Goal: Task Accomplishment & Management: Complete application form

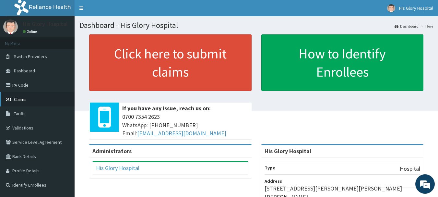
click at [19, 102] on span "Claims" at bounding box center [20, 99] width 13 height 6
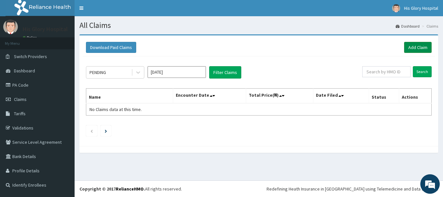
click at [427, 51] on link "Add Claim" at bounding box center [418, 47] width 28 height 11
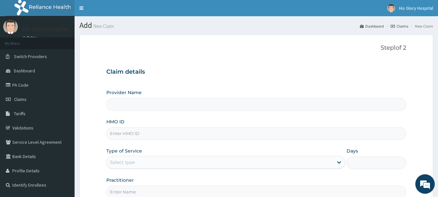
type input "His Glory Hospital"
click at [163, 130] on input "HMO ID" at bounding box center [256, 133] width 300 height 13
type input "n"
type input "NTH/10017/C"
click at [162, 162] on div "Select type" at bounding box center [220, 162] width 227 height 10
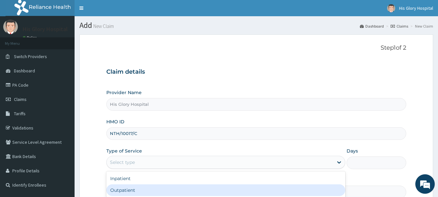
click at [147, 188] on div "Outpatient" at bounding box center [225, 190] width 239 height 12
type input "1"
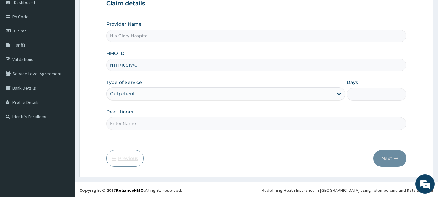
scroll to position [70, 0]
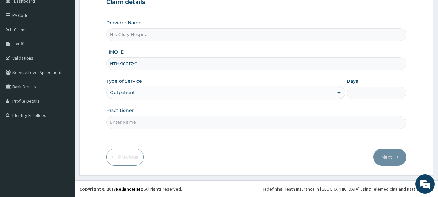
click at [129, 121] on input "Practitioner" at bounding box center [256, 122] width 300 height 13
type input "AGBO EMEKA"
click at [387, 157] on button "Next" at bounding box center [389, 156] width 33 height 17
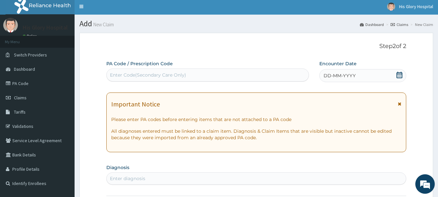
scroll to position [0, 0]
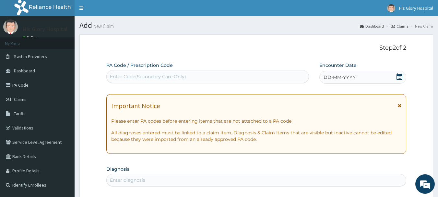
click at [399, 105] on icon at bounding box center [400, 105] width 4 height 5
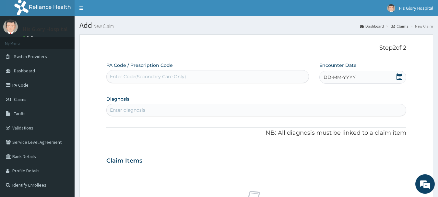
click at [343, 79] on span "DD-MM-YYYY" at bounding box center [339, 77] width 32 height 6
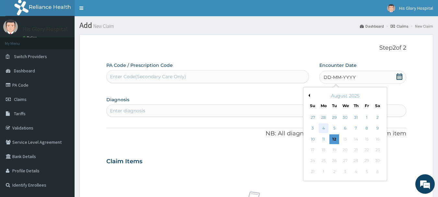
click at [322, 129] on div "4" at bounding box center [324, 128] width 10 height 10
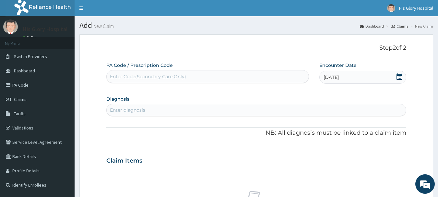
click at [123, 111] on div "Enter diagnosis" at bounding box center [127, 110] width 35 height 6
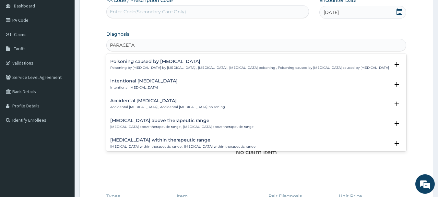
scroll to position [32, 0]
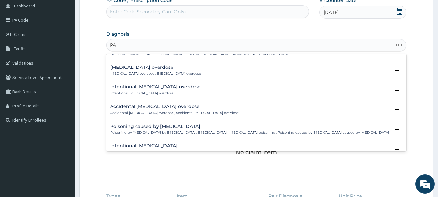
type input "P"
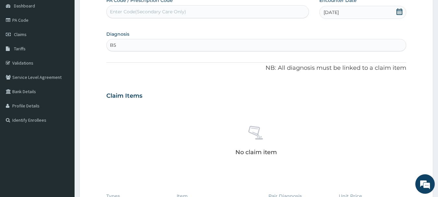
type input "B"
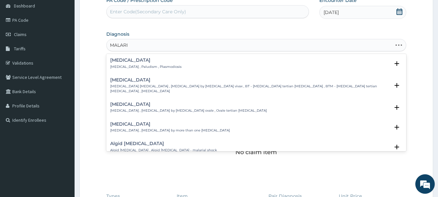
type input "MALARIA"
click at [121, 58] on h4 "Malaria" at bounding box center [145, 60] width 71 height 5
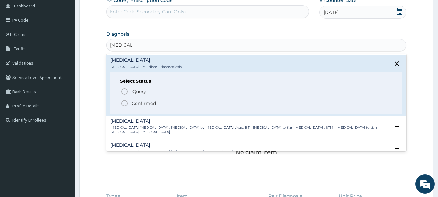
click at [125, 102] on icon "status option filled" at bounding box center [125, 103] width 8 height 8
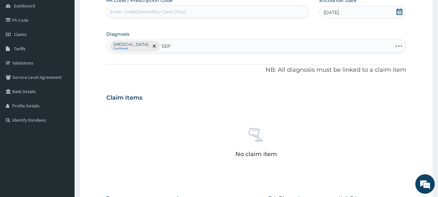
type input "SEPS"
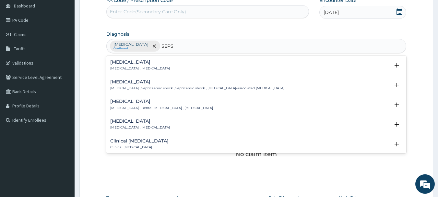
click at [136, 65] on div "Sepsis Systemic infection , Sepsis" at bounding box center [140, 65] width 60 height 11
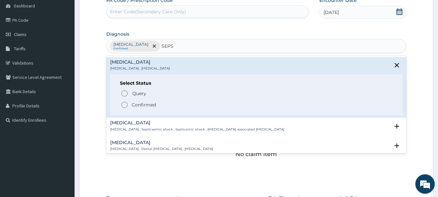
click at [148, 103] on p "Confirmed" at bounding box center [144, 104] width 24 height 6
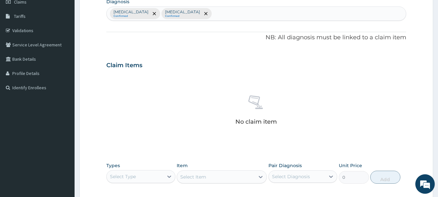
scroll to position [194, 0]
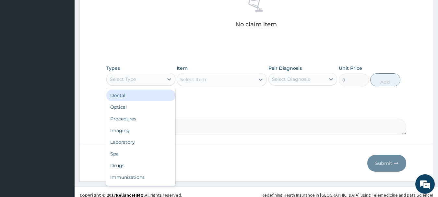
click at [143, 83] on div "Select Type" at bounding box center [135, 79] width 57 height 10
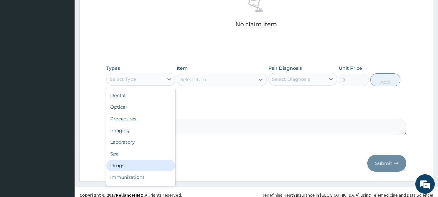
click at [126, 168] on div "Drugs" at bounding box center [140, 165] width 69 height 12
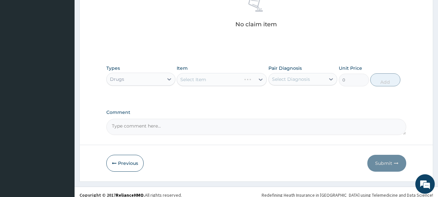
click at [200, 85] on div "Select Item" at bounding box center [222, 79] width 90 height 13
drag, startPoint x: 200, startPoint y: 85, endPoint x: 208, endPoint y: 82, distance: 9.0
click at [204, 83] on div "Select Item" at bounding box center [222, 79] width 90 height 13
click at [208, 82] on div "Select Item" at bounding box center [216, 79] width 78 height 10
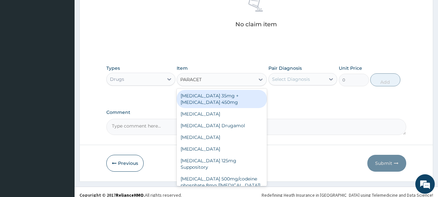
type input "PARACETA"
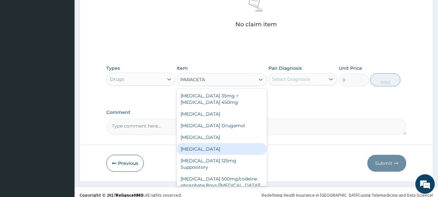
click at [213, 147] on div "[MEDICAL_DATA]" at bounding box center [222, 149] width 90 height 12
type input "30"
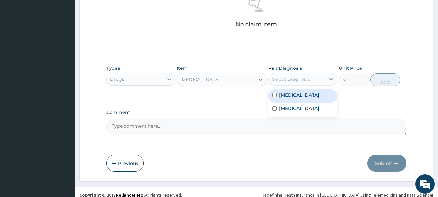
click at [287, 78] on div "Select Diagnosis" at bounding box center [291, 79] width 38 height 6
click at [290, 95] on label "[MEDICAL_DATA]" at bounding box center [299, 95] width 40 height 6
checkbox input "true"
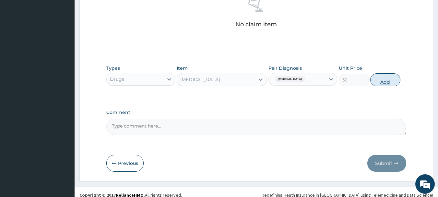
click at [380, 85] on button "Add" at bounding box center [385, 79] width 30 height 13
type input "0"
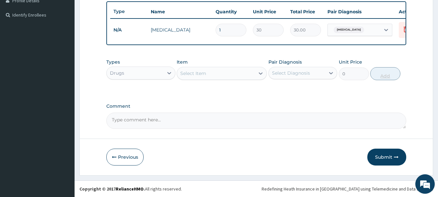
scroll to position [175, 0]
type input "18"
type input "540.00"
type input "18"
click at [205, 69] on div "Select Item" at bounding box center [216, 73] width 78 height 10
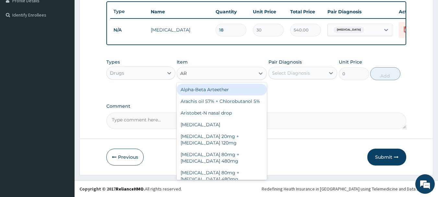
type input "ART"
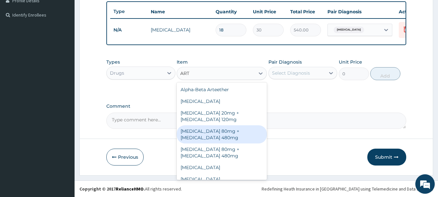
click at [232, 139] on div "Artemether 80mg + Lumefantrine 480mg" at bounding box center [222, 134] width 90 height 18
type input "500"
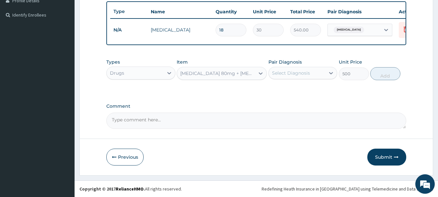
click at [296, 64] on label "Pair Diagnosis" at bounding box center [284, 62] width 33 height 6
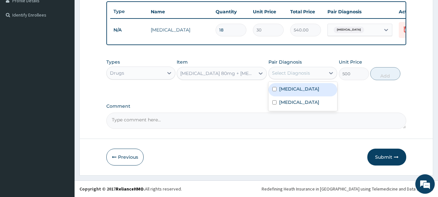
drag, startPoint x: 298, startPoint y: 71, endPoint x: 300, endPoint y: 77, distance: 6.4
click at [298, 71] on div "Select Diagnosis" at bounding box center [291, 73] width 38 height 6
click at [300, 90] on div "[MEDICAL_DATA]" at bounding box center [302, 89] width 69 height 13
checkbox input "true"
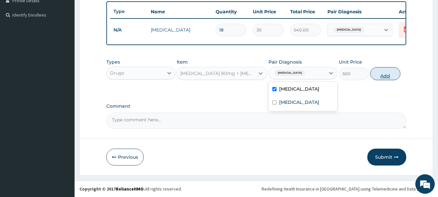
click at [382, 73] on button "Add" at bounding box center [385, 73] width 30 height 13
type input "0"
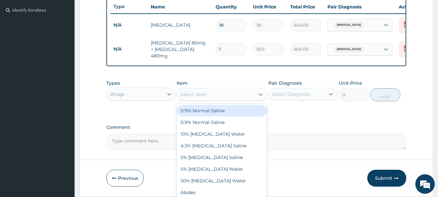
click at [211, 94] on div "Select Item" at bounding box center [216, 94] width 78 height 10
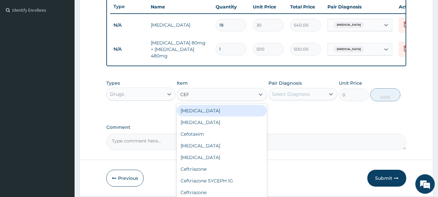
type input "CEFI"
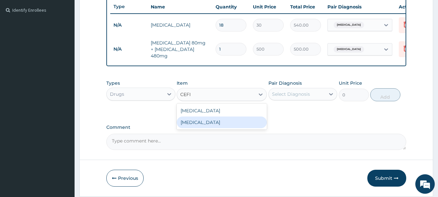
click at [229, 128] on div "[MEDICAL_DATA]" at bounding box center [222, 122] width 90 height 12
type input "300"
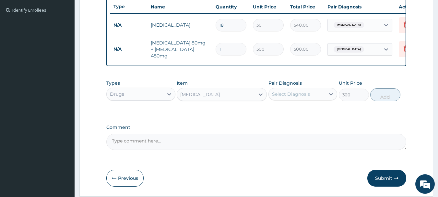
click at [292, 94] on div "Select Diagnosis" at bounding box center [291, 94] width 38 height 6
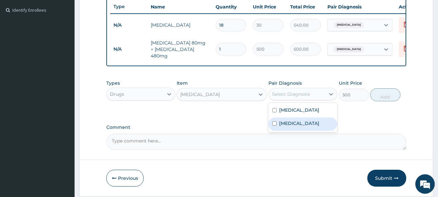
click at [291, 122] on label "[MEDICAL_DATA]" at bounding box center [299, 123] width 40 height 6
checkbox input "true"
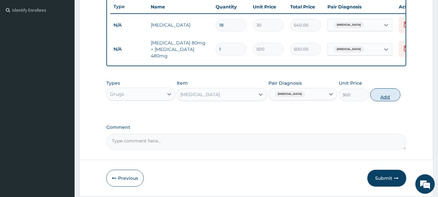
click at [386, 95] on button "Add" at bounding box center [385, 94] width 30 height 13
type input "0"
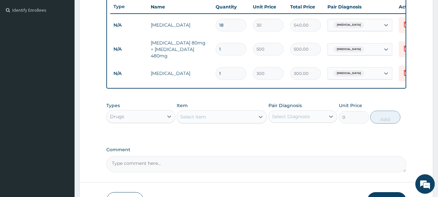
click at [226, 50] on input "1" at bounding box center [231, 49] width 31 height 13
type input "0.00"
type input "6"
type input "3000.00"
type input "6"
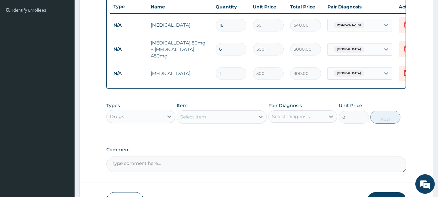
click at [233, 67] on input "1" at bounding box center [231, 73] width 31 height 13
type input "0.00"
type input "5"
type input "1500.00"
type input "5"
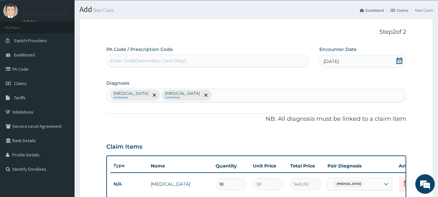
scroll to position [0, 0]
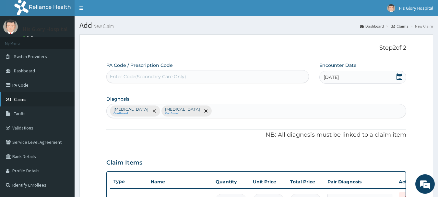
click at [20, 99] on span "Claims" at bounding box center [20, 99] width 13 height 6
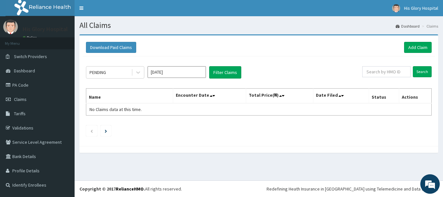
click at [267, 135] on ul at bounding box center [258, 130] width 345 height 11
click at [410, 48] on link "Add Claim" at bounding box center [418, 47] width 28 height 11
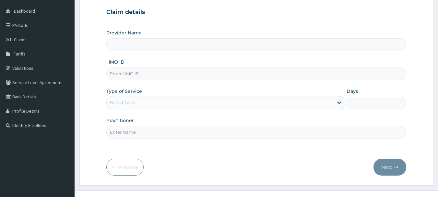
scroll to position [65, 0]
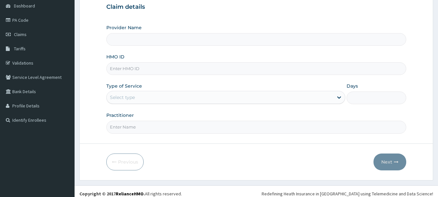
click at [177, 71] on input "HMO ID" at bounding box center [256, 68] width 300 height 13
type input "His Glory Hospital"
type input "NTH/10017/C"
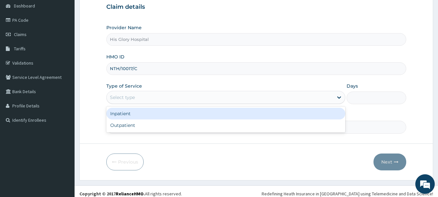
click at [159, 100] on div "Select type" at bounding box center [220, 97] width 227 height 10
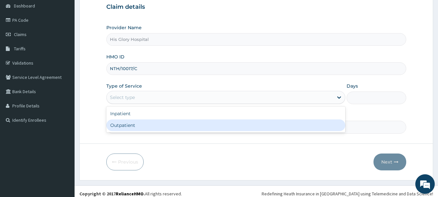
click at [160, 126] on div "Outpatient" at bounding box center [225, 125] width 239 height 12
type input "1"
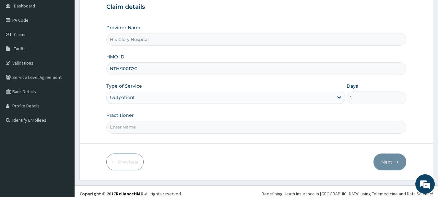
click at [160, 126] on input "Practitioner" at bounding box center [256, 127] width 300 height 13
type input "CHUKWUMA OBINNA"
click at [383, 160] on button "Next" at bounding box center [389, 161] width 33 height 17
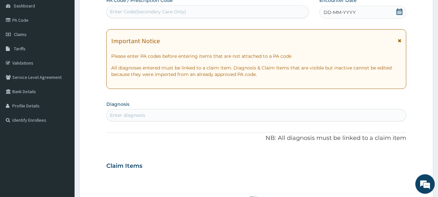
click at [402, 41] on div "Important Notice Please enter PA codes before entering items that are not attac…" at bounding box center [256, 59] width 300 height 60
click at [400, 41] on icon at bounding box center [400, 40] width 4 height 5
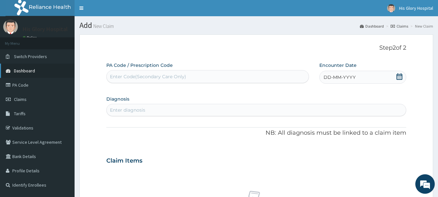
click at [28, 65] on link "Dashboard" at bounding box center [37, 71] width 75 height 14
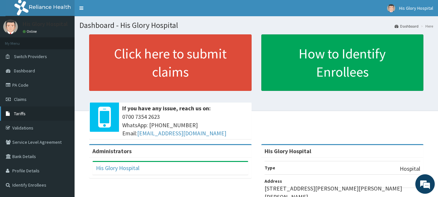
click at [24, 110] on link "Tariffs" at bounding box center [37, 113] width 75 height 14
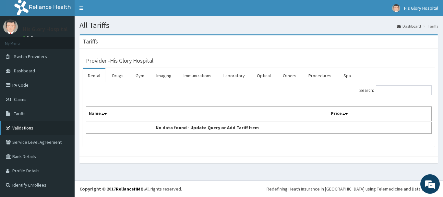
click at [30, 129] on link "Validations" at bounding box center [37, 128] width 75 height 14
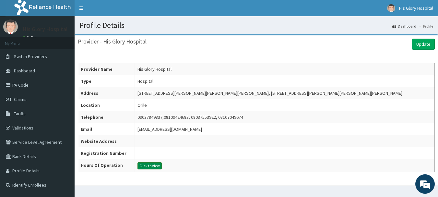
click at [162, 164] on button "Click to view" at bounding box center [149, 165] width 24 height 7
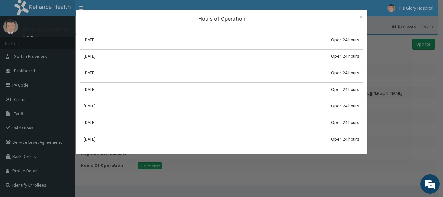
click at [442, 112] on div "Hours of Operation × Close [DATE] Open 24 hours [DATE] Open 24 hours [DATE] Ope…" at bounding box center [221, 98] width 443 height 197
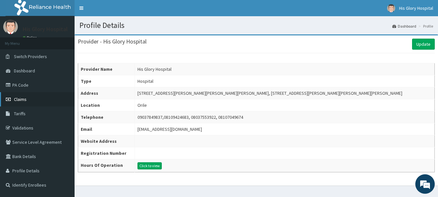
click at [32, 99] on link "Claims" at bounding box center [37, 99] width 75 height 14
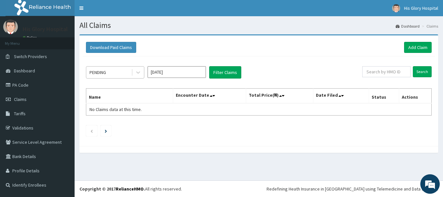
click at [121, 74] on div "PENDING" at bounding box center [108, 72] width 45 height 10
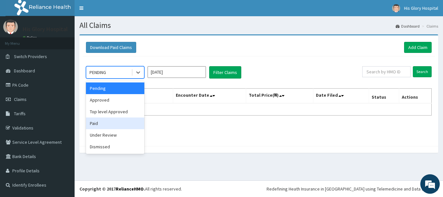
click at [116, 123] on div "Paid" at bounding box center [115, 123] width 58 height 12
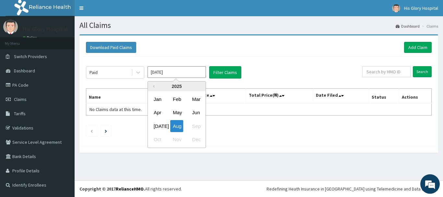
click at [175, 77] on input "Aug 2025" at bounding box center [176, 72] width 58 height 12
click at [160, 125] on div "Jul" at bounding box center [157, 126] width 13 height 12
type input "Jul 2025"
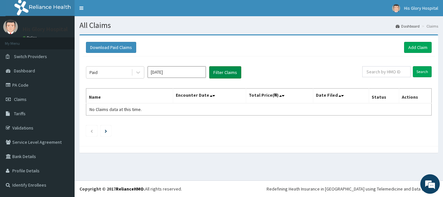
click at [226, 73] on button "Filter Claims" at bounding box center [225, 72] width 32 height 12
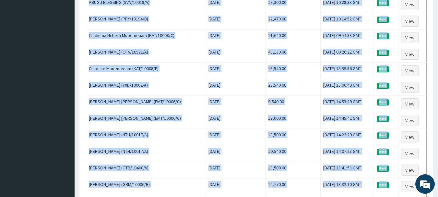
scroll to position [402, 0]
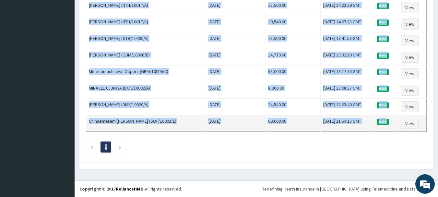
drag, startPoint x: 109, startPoint y: 29, endPoint x: 362, endPoint y: 119, distance: 268.2
copy tbody "JUNWA (BCK/10092/A) Tue Jul 29 2025 13,010.00 Wed, 06 Aug 2025 10:23:34 GMT Pai…"
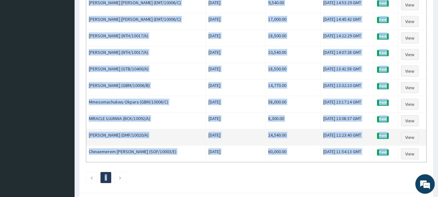
scroll to position [337, 0]
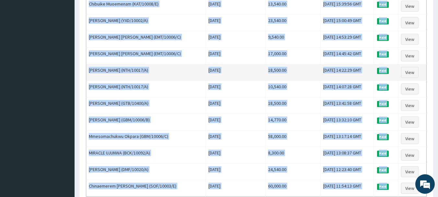
click at [281, 73] on td "18,500.00" at bounding box center [292, 72] width 55 height 17
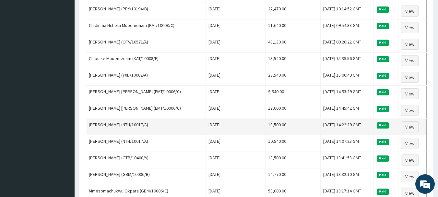
scroll to position [259, 0]
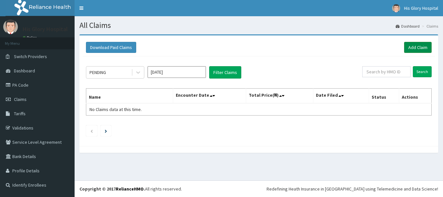
click at [422, 47] on link "Add Claim" at bounding box center [418, 47] width 28 height 11
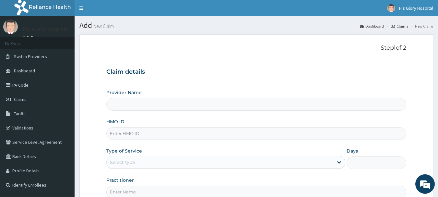
type input "His Glory Hospital"
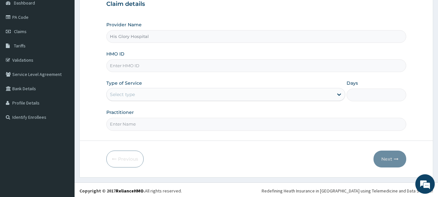
scroll to position [70, 0]
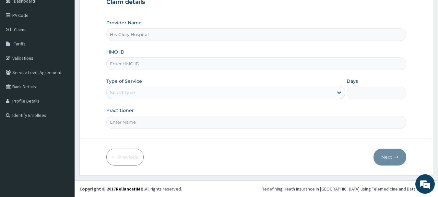
click at [144, 64] on input "HMO ID" at bounding box center [256, 63] width 300 height 13
type input "NTH/10017/C"
click at [169, 95] on div "Select type" at bounding box center [220, 92] width 227 height 10
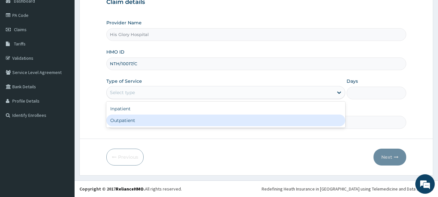
click at [170, 122] on div "Outpatient" at bounding box center [225, 120] width 239 height 12
type input "1"
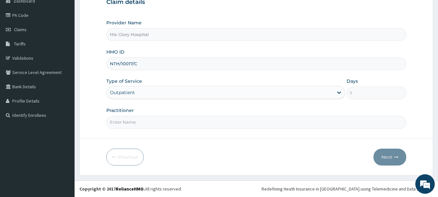
click at [170, 122] on input "Practitioner" at bounding box center [256, 122] width 300 height 13
type input "NWANKWO TOOCHUKWU"
click at [392, 159] on button "Next" at bounding box center [389, 156] width 33 height 17
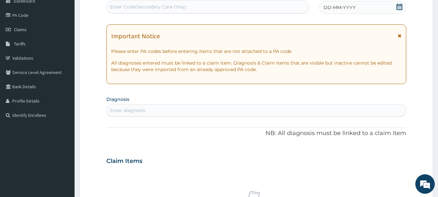
click at [400, 37] on icon at bounding box center [400, 35] width 4 height 5
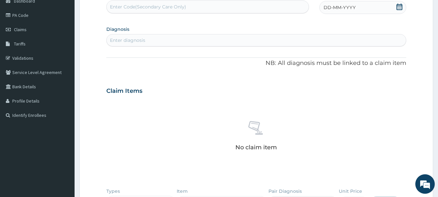
click at [345, 11] on div "DD-MM-YYYY" at bounding box center [362, 7] width 87 height 13
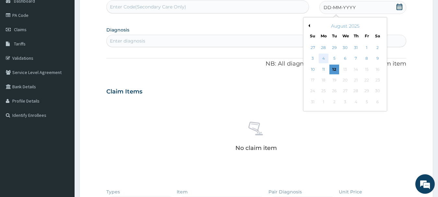
click at [327, 59] on div "4" at bounding box center [324, 59] width 10 height 10
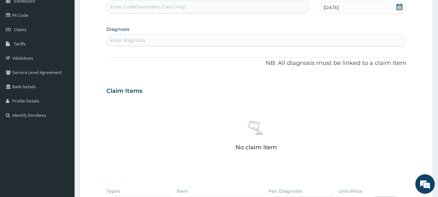
click at [143, 38] on div "Enter diagnosis" at bounding box center [127, 40] width 35 height 6
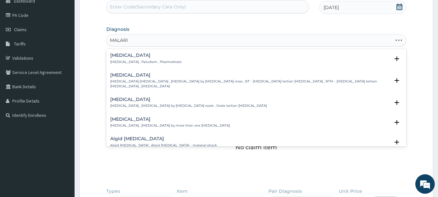
type input "MALARIA"
click at [140, 65] on div "Malaria Malaria , Paludism , Plasmodiosis Select Status Query Query covers susp…" at bounding box center [256, 60] width 292 height 15
click at [126, 64] on p "[MEDICAL_DATA] , Paludism , Plasmodiosis" at bounding box center [145, 62] width 71 height 5
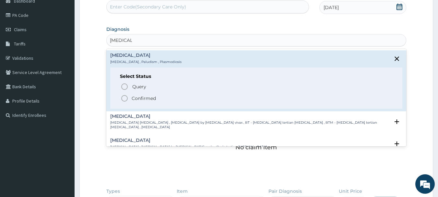
click at [120, 55] on h4 "[MEDICAL_DATA]" at bounding box center [145, 55] width 71 height 5
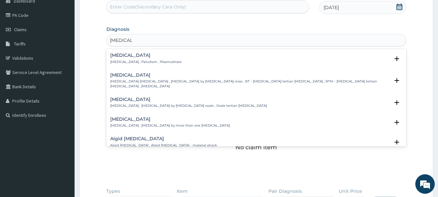
click at [120, 55] on h4 "[MEDICAL_DATA]" at bounding box center [145, 55] width 71 height 5
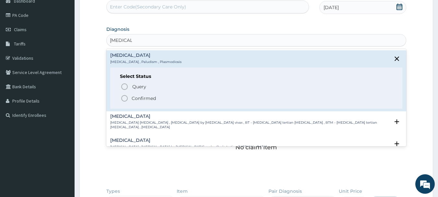
click at [127, 95] on icon "status option filled" at bounding box center [125, 98] width 8 height 8
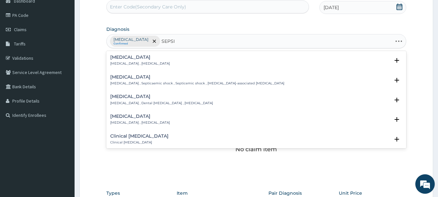
type input "[MEDICAL_DATA]"
click at [132, 60] on div "Sepsis Systemic infection , Sepsis" at bounding box center [140, 60] width 60 height 11
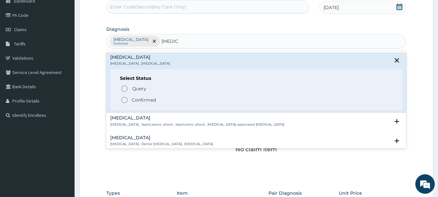
click at [143, 96] on span "Confirmed" at bounding box center [257, 100] width 272 height 8
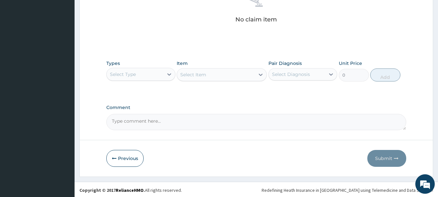
scroll to position [201, 0]
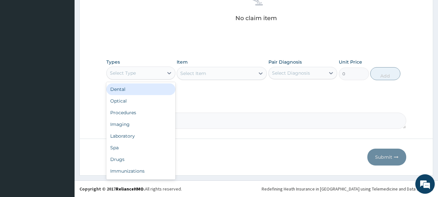
click at [159, 71] on div "Select Type" at bounding box center [135, 73] width 57 height 10
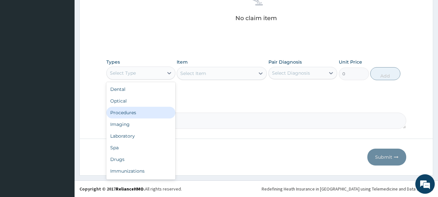
click at [151, 115] on div "Procedures" at bounding box center [140, 113] width 69 height 12
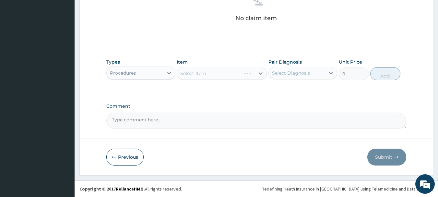
click at [211, 72] on div "Select Item" at bounding box center [222, 73] width 90 height 13
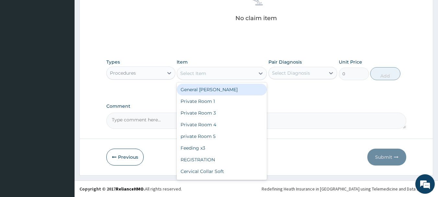
click at [211, 72] on div "Select Item" at bounding box center [216, 73] width 78 height 10
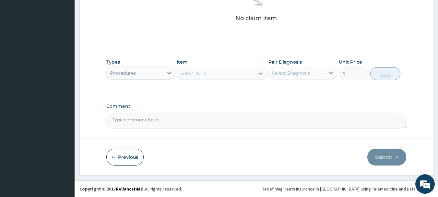
click at [211, 72] on div "Select Item" at bounding box center [216, 73] width 78 height 10
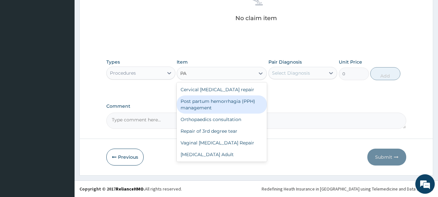
type input "P"
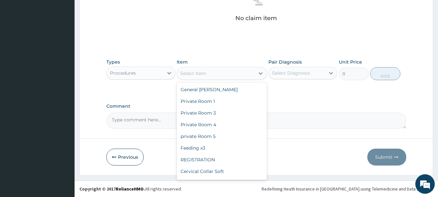
click at [156, 74] on div "Procedures" at bounding box center [135, 73] width 57 height 10
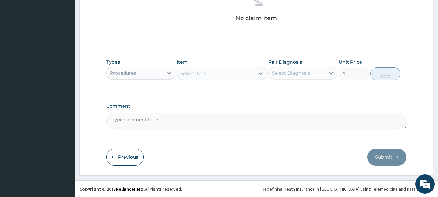
click at [146, 74] on div "Procedures" at bounding box center [135, 73] width 57 height 10
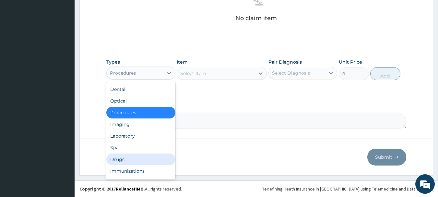
click at [141, 159] on div "Drugs" at bounding box center [140, 159] width 69 height 12
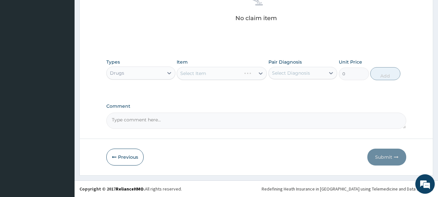
click at [198, 76] on div "Select Item" at bounding box center [222, 73] width 90 height 13
click at [208, 73] on div "Select Item" at bounding box center [222, 73] width 90 height 13
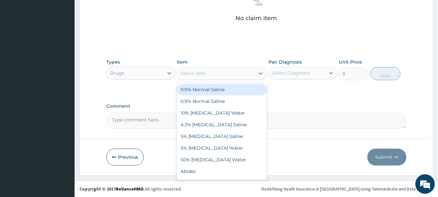
click at [208, 74] on div "Select Item" at bounding box center [216, 73] width 78 height 10
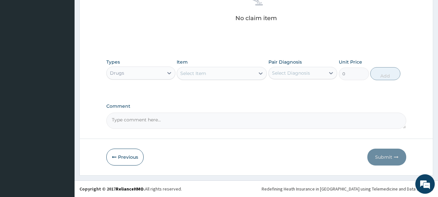
click at [208, 74] on div "Select Item" at bounding box center [216, 73] width 78 height 10
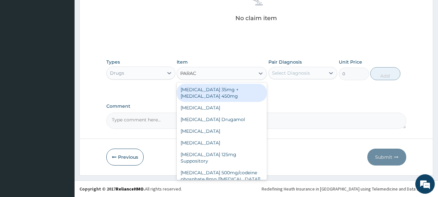
type input "PARACE"
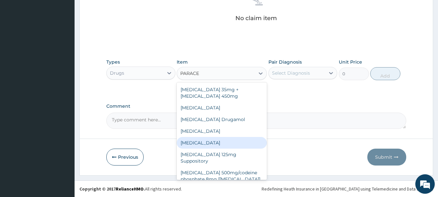
click at [212, 145] on div "[MEDICAL_DATA]" at bounding box center [222, 143] width 90 height 12
type input "30"
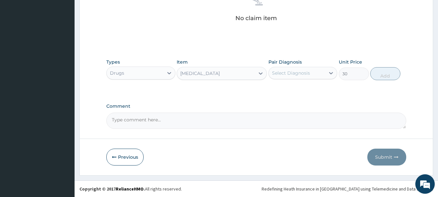
click at [296, 77] on div "Select Diagnosis" at bounding box center [297, 73] width 57 height 10
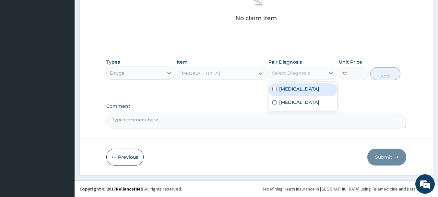
click at [296, 87] on div "Malaria" at bounding box center [302, 89] width 69 height 13
checkbox input "true"
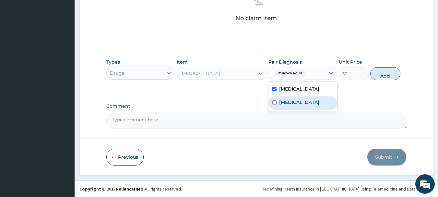
click at [391, 76] on button "Add" at bounding box center [385, 73] width 30 height 13
type input "0"
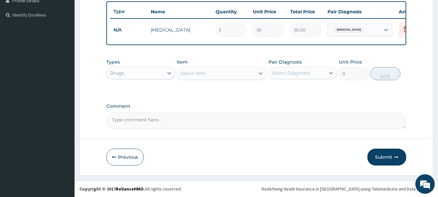
scroll to position [175, 0]
type input "18"
type input "540.00"
type input "18"
click at [236, 76] on div "Select Item" at bounding box center [216, 73] width 78 height 10
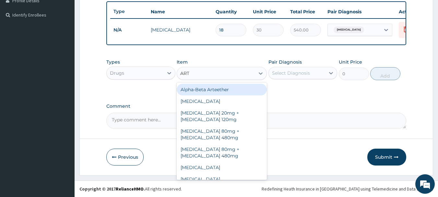
type input "ARTE"
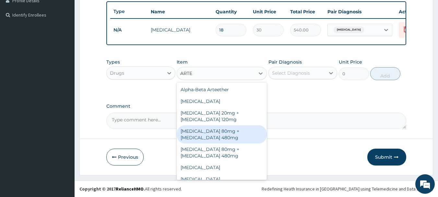
click at [227, 136] on div "[MEDICAL_DATA] 80mg + [MEDICAL_DATA] 480mg" at bounding box center [222, 134] width 90 height 18
type input "500"
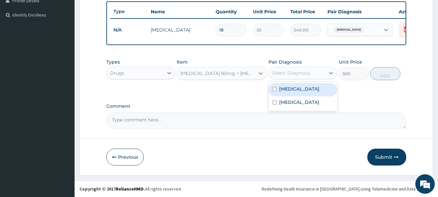
click at [296, 73] on div "Select Diagnosis" at bounding box center [291, 73] width 38 height 6
click at [296, 88] on label "[MEDICAL_DATA]" at bounding box center [299, 89] width 40 height 6
checkbox input "true"
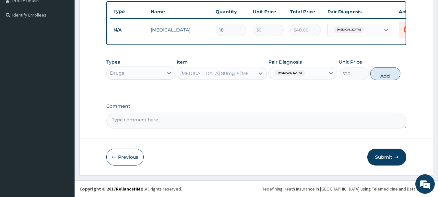
click at [374, 76] on button "Add" at bounding box center [385, 73] width 30 height 13
type input "0"
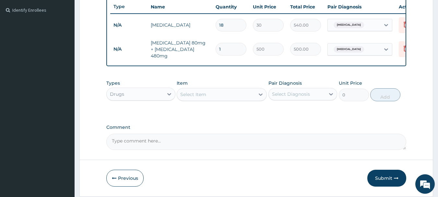
type input "0.00"
type input "6"
type input "3000.00"
type input "6"
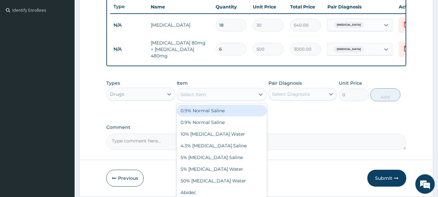
click at [232, 96] on div "Select Item" at bounding box center [216, 94] width 78 height 10
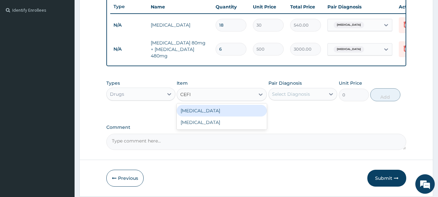
type input "CEFIX"
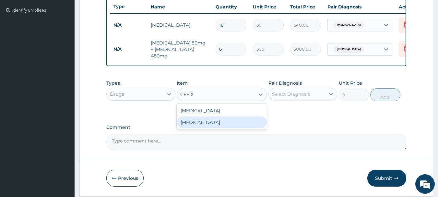
click at [215, 123] on div "[MEDICAL_DATA]" at bounding box center [222, 122] width 90 height 12
type input "300"
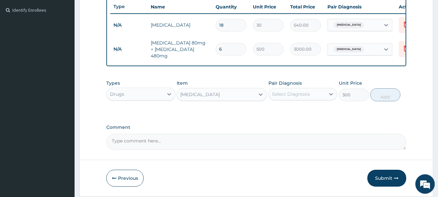
click at [311, 96] on div "Select Diagnosis" at bounding box center [297, 94] width 57 height 10
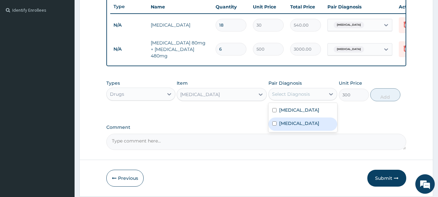
click at [298, 125] on div "[MEDICAL_DATA]" at bounding box center [302, 123] width 69 height 13
checkbox input "true"
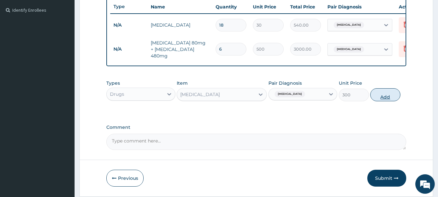
click at [382, 96] on button "Add" at bounding box center [385, 94] width 30 height 13
type input "0"
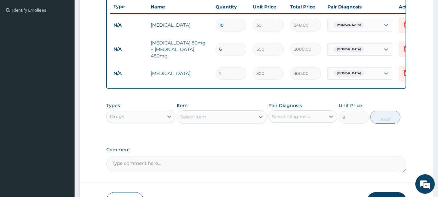
type input "0.00"
type input "5"
type input "1500.00"
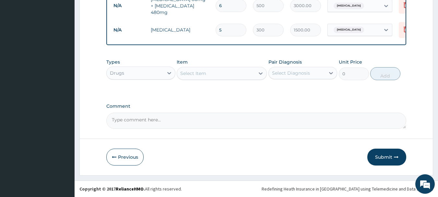
type input "5"
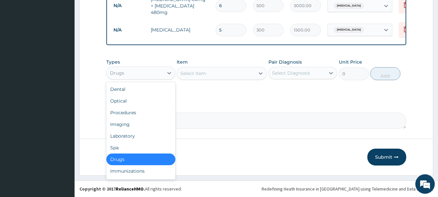
click at [141, 74] on div "Drugs" at bounding box center [135, 73] width 57 height 10
click at [147, 134] on div "Laboratory" at bounding box center [140, 136] width 69 height 12
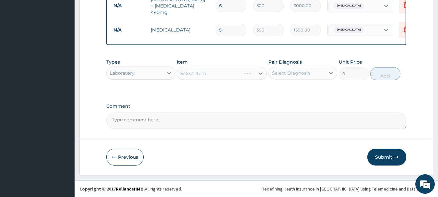
click at [204, 62] on div "Item Select Item" at bounding box center [222, 69] width 90 height 21
click at [215, 77] on div "Select Item" at bounding box center [222, 73] width 90 height 13
click at [220, 75] on div "Select Item" at bounding box center [222, 73] width 90 height 13
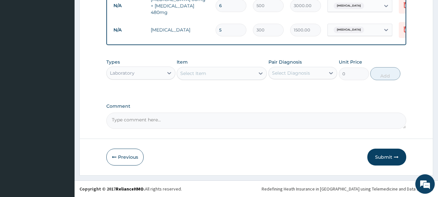
click at [220, 75] on div "Select Item" at bounding box center [216, 73] width 78 height 10
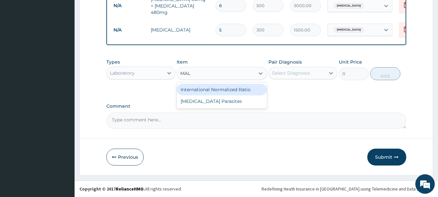
type input "MALA"
click at [233, 92] on div "[MEDICAL_DATA] Parasites" at bounding box center [222, 90] width 90 height 12
type input "1500"
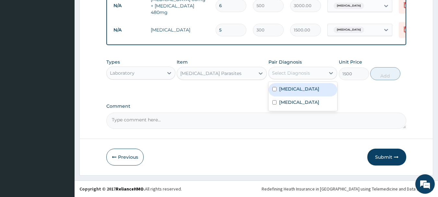
click at [289, 74] on div "Select Diagnosis" at bounding box center [291, 73] width 38 height 6
click at [292, 87] on label "Malaria" at bounding box center [299, 89] width 40 height 6
checkbox input "true"
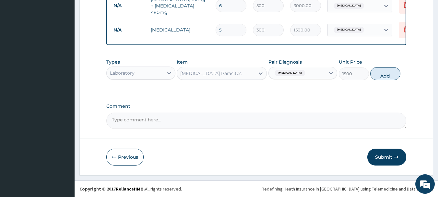
click at [388, 71] on button "Add" at bounding box center [385, 73] width 30 height 13
type input "0"
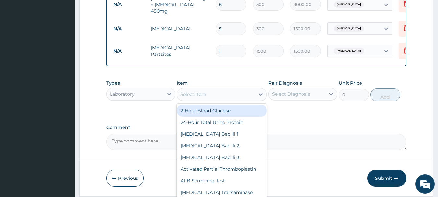
click at [204, 97] on div "Select Item" at bounding box center [193, 94] width 26 height 6
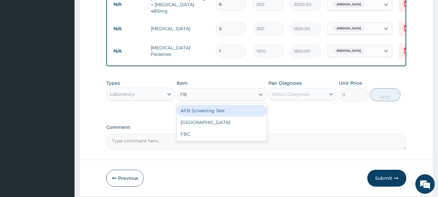
type input "FBC"
click at [205, 111] on div "FBC" at bounding box center [222, 111] width 90 height 12
type input "5000"
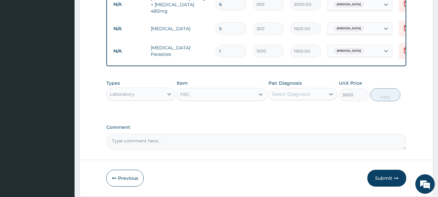
click at [289, 94] on div "Select Diagnosis" at bounding box center [291, 94] width 38 height 6
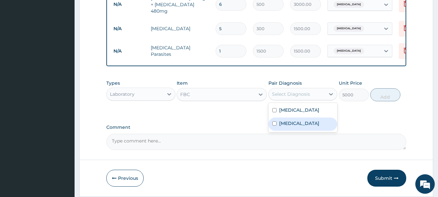
click at [297, 124] on div "Sepsis" at bounding box center [302, 123] width 69 height 13
checkbox input "true"
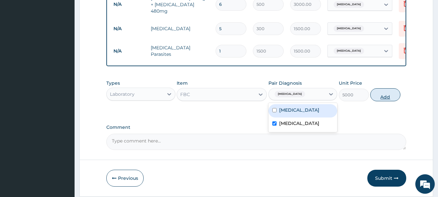
click at [387, 94] on button "Add" at bounding box center [385, 94] width 30 height 13
type input "0"
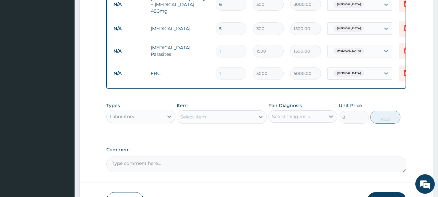
click at [234, 122] on div "Select Item" at bounding box center [216, 116] width 78 height 10
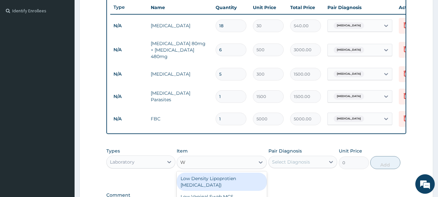
scroll to position [90, 0]
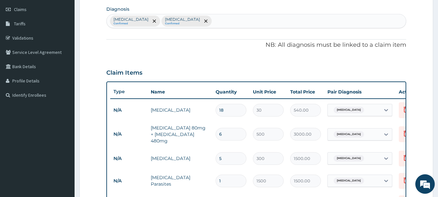
type input "W"
click at [184, 24] on div "Malaria Confirmed Sepsis Confirmed" at bounding box center [256, 21] width 299 height 14
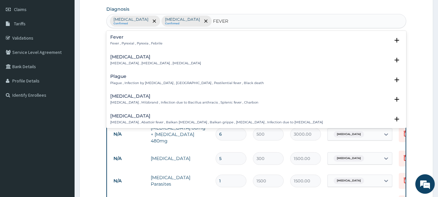
click at [148, 47] on div "Fever Fever , Pyrexial , Pyrexia , Febrile Select Status Query Query covers sus…" at bounding box center [256, 42] width 300 height 20
click at [130, 41] on p "Fever , Pyrexial , Pyrexia , Febrile" at bounding box center [136, 43] width 52 height 5
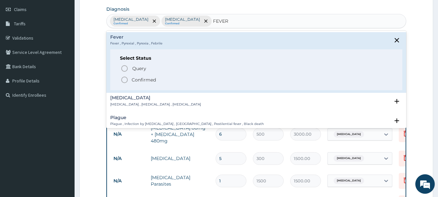
type input "FEVER"
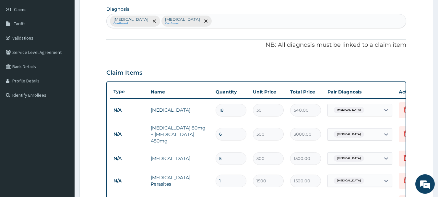
click at [87, 88] on form "Step 2 of 2 PA Code / Prescription Code Enter Code(Secondary Care Only) Encount…" at bounding box center [256, 146] width 354 height 403
click at [181, 25] on div "Malaria Confirmed Sepsis Confirmed" at bounding box center [256, 21] width 299 height 14
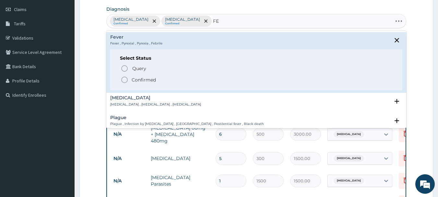
type input "F"
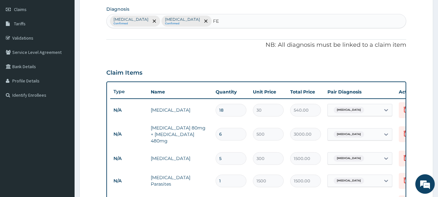
type input "FEV"
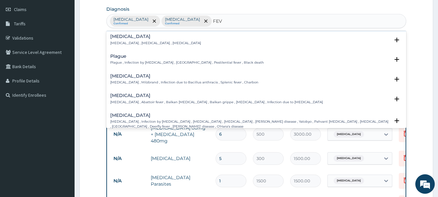
scroll to position [65, 0]
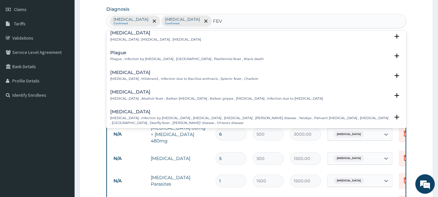
click at [162, 95] on div "Q fever Q fever , Abattoir fever , Balkan influenza , Balkan grippe , Query fev…" at bounding box center [216, 94] width 213 height 11
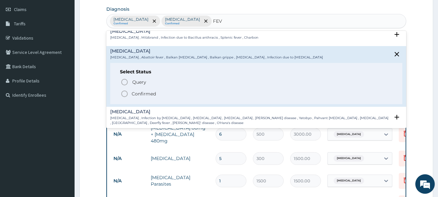
click at [129, 92] on span "Confirmed" at bounding box center [257, 94] width 272 height 8
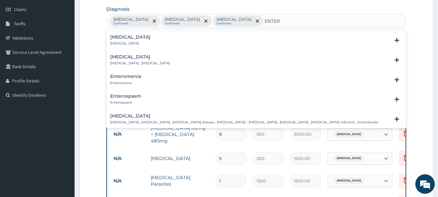
type input "ENTERI"
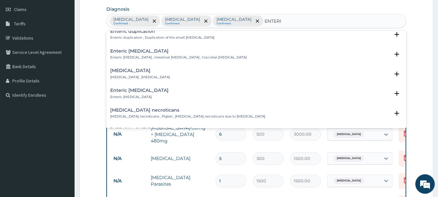
click at [133, 71] on h4 "[MEDICAL_DATA]" at bounding box center [140, 70] width 60 height 5
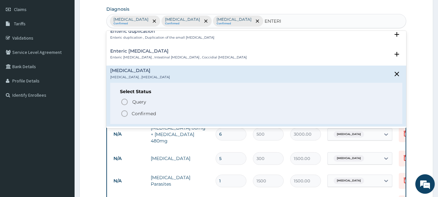
click at [132, 116] on p "Confirmed" at bounding box center [144, 113] width 24 height 6
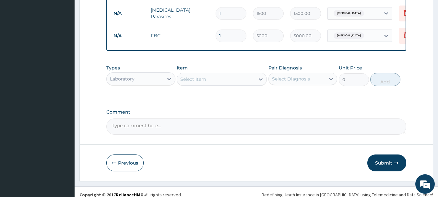
scroll to position [264, 0]
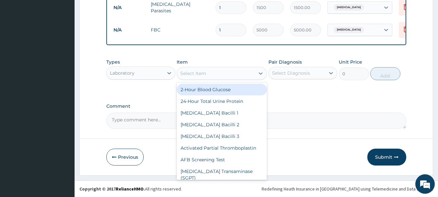
click at [210, 73] on div "Select Item" at bounding box center [216, 73] width 78 height 10
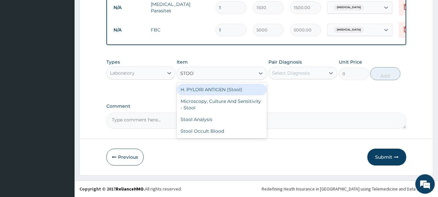
type input "STOOL"
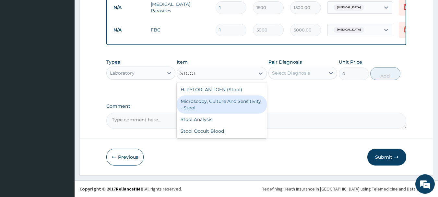
click at [215, 101] on div "Microscopy, Culture And Sensitivity - Stool" at bounding box center [222, 104] width 90 height 18
type input "6000"
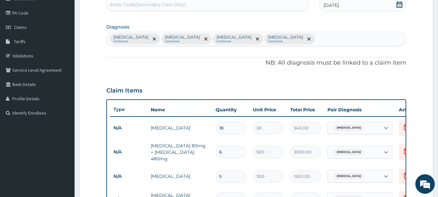
scroll to position [70, 0]
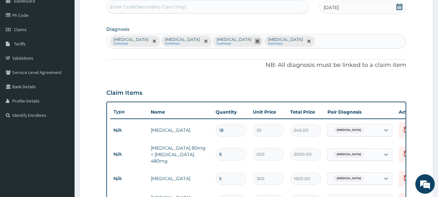
click at [256, 42] on icon "remove selection option" at bounding box center [257, 41] width 3 height 3
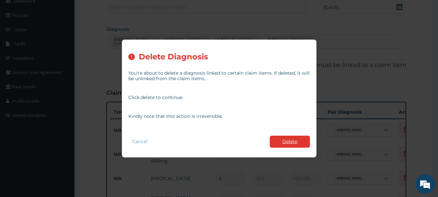
click at [290, 138] on button "Delete" at bounding box center [290, 141] width 40 height 12
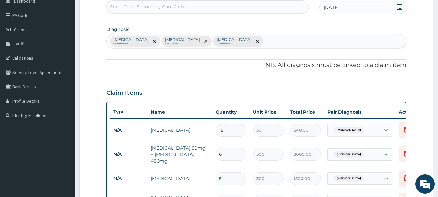
click at [240, 42] on div "Malaria Confirmed Sepsis Confirmed Adenoviral enteritis Confirmed" at bounding box center [256, 41] width 299 height 14
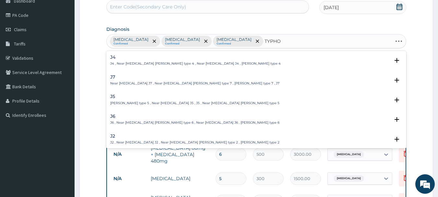
type input "TYPHOI"
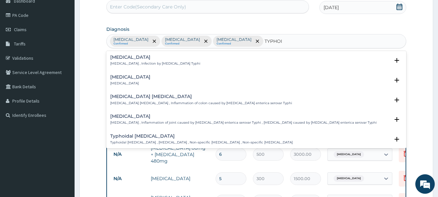
click at [138, 63] on p "[MEDICAL_DATA] , Infection by [MEDICAL_DATA] Typhi" at bounding box center [155, 63] width 90 height 5
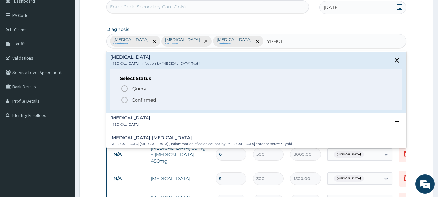
click at [123, 100] on icon "status option filled" at bounding box center [125, 100] width 8 height 8
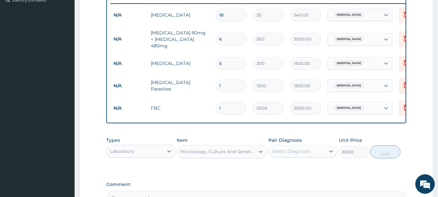
scroll to position [199, 0]
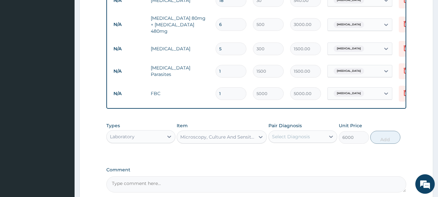
click at [285, 139] on div "Select Diagnosis" at bounding box center [291, 136] width 38 height 6
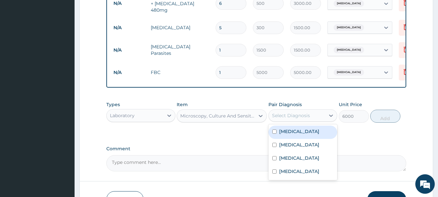
scroll to position [232, 0]
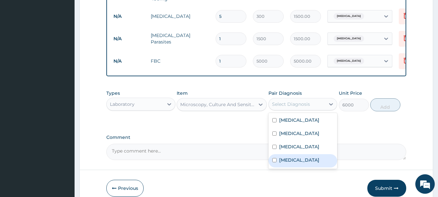
click at [295, 160] on label "[MEDICAL_DATA]" at bounding box center [299, 160] width 40 height 6
checkbox input "true"
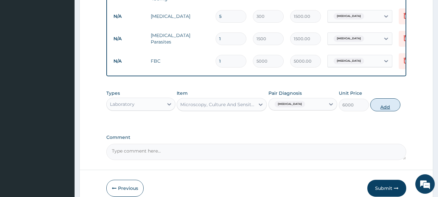
click at [381, 108] on button "Add" at bounding box center [385, 104] width 30 height 13
type input "0"
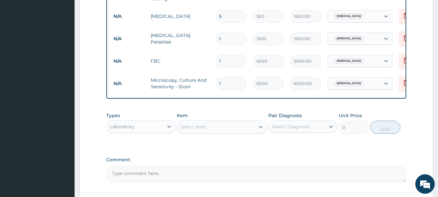
click at [236, 132] on div "Select Item" at bounding box center [216, 127] width 78 height 10
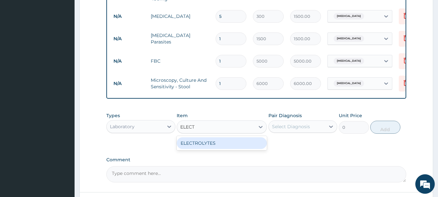
type input "ELECTR"
click at [217, 143] on div "ELECTROLYTES" at bounding box center [222, 143] width 90 height 12
type input "8500"
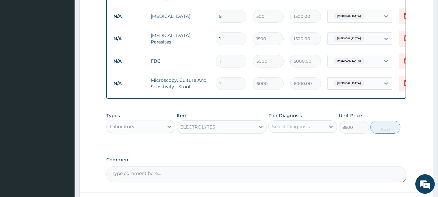
click at [289, 131] on div "Select Diagnosis" at bounding box center [297, 126] width 57 height 10
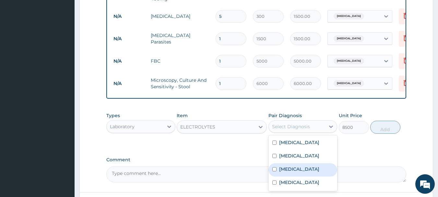
click at [293, 171] on label "[MEDICAL_DATA]" at bounding box center [299, 169] width 40 height 6
checkbox input "true"
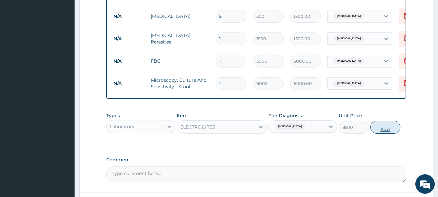
click at [384, 128] on button "Add" at bounding box center [385, 127] width 30 height 13
type input "0"
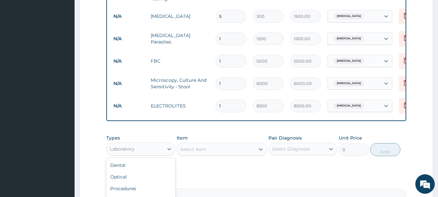
click at [148, 155] on div "Laboratory" at bounding box center [140, 148] width 69 height 13
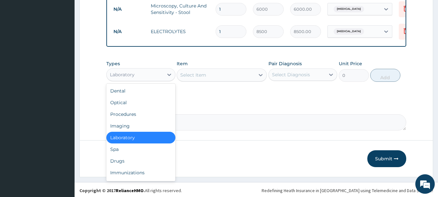
scroll to position [309, 0]
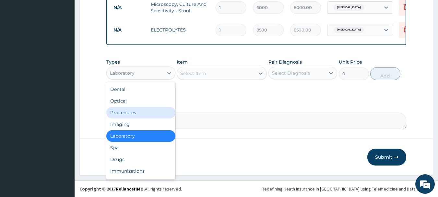
click at [142, 113] on div "Procedures" at bounding box center [140, 113] width 69 height 12
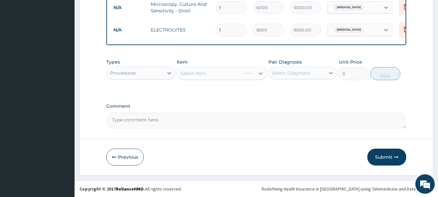
click at [221, 76] on div "Select Item" at bounding box center [222, 73] width 90 height 13
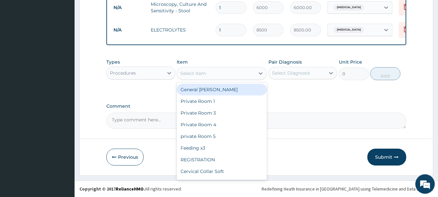
click at [221, 76] on div "Select Item" at bounding box center [216, 73] width 78 height 10
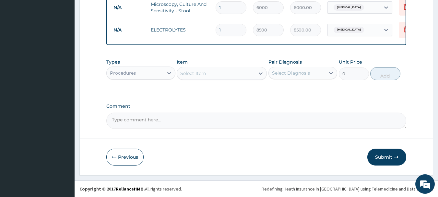
click at [221, 76] on div "Select Item" at bounding box center [216, 73] width 78 height 10
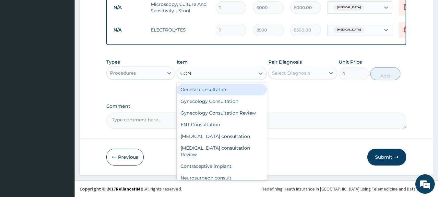
type input "CONS"
click at [210, 87] on div "General consultation" at bounding box center [222, 90] width 90 height 12
type input "4000"
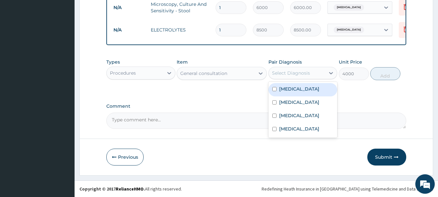
click at [295, 73] on div "Select Diagnosis" at bounding box center [291, 73] width 38 height 6
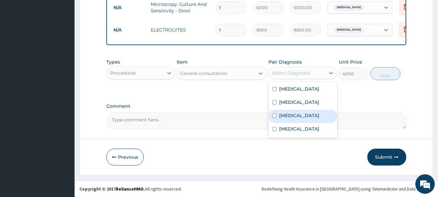
click at [291, 117] on label "[MEDICAL_DATA]" at bounding box center [299, 115] width 40 height 6
checkbox input "true"
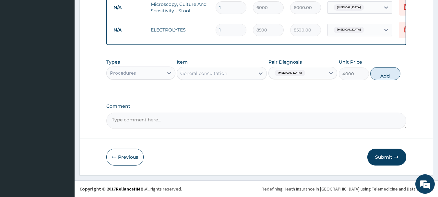
click at [386, 74] on button "Add" at bounding box center [385, 73] width 30 height 13
type input "0"
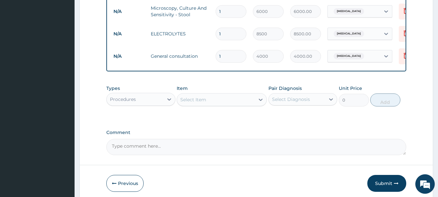
scroll to position [331, 0]
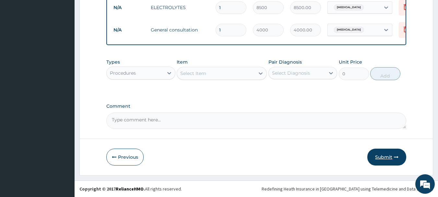
click at [387, 159] on button "Submit" at bounding box center [386, 156] width 39 height 17
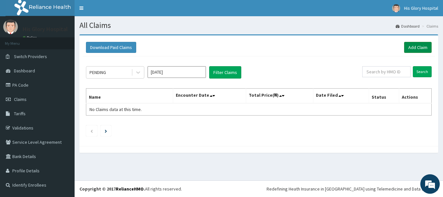
click at [410, 50] on link "Add Claim" at bounding box center [418, 47] width 28 height 11
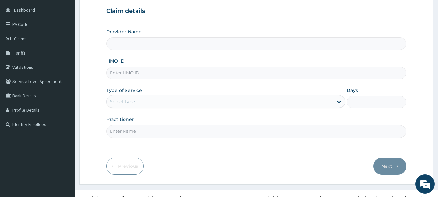
scroll to position [65, 0]
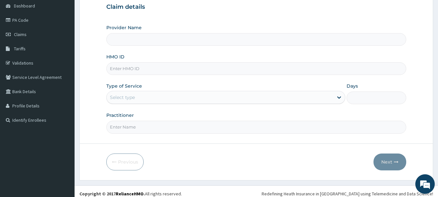
click at [164, 69] on input "HMO ID" at bounding box center [256, 68] width 300 height 13
type input "His Glory Hospital"
type input "ACH/10262/A"
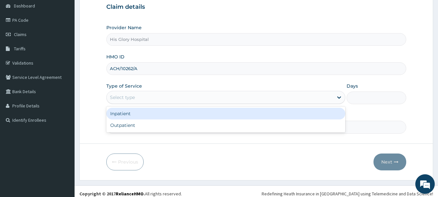
click at [158, 101] on div "Select type" at bounding box center [220, 97] width 227 height 10
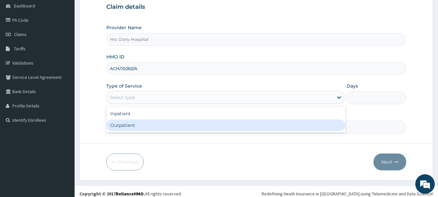
click at [163, 129] on div "Outpatient" at bounding box center [225, 125] width 239 height 12
type input "1"
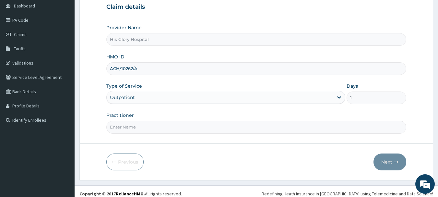
click at [163, 129] on input "Practitioner" at bounding box center [256, 127] width 300 height 13
type input "[PERSON_NAME]"
click at [394, 159] on icon "button" at bounding box center [396, 161] width 5 height 5
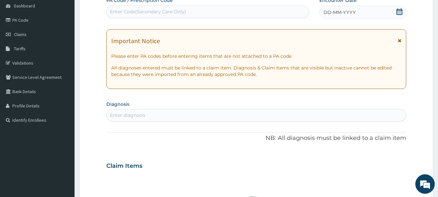
click at [400, 40] on icon at bounding box center [400, 40] width 4 height 5
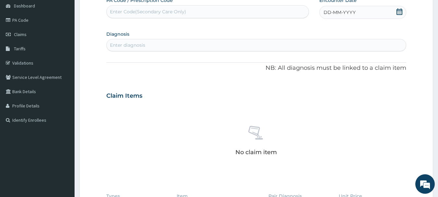
click at [142, 47] on div "Enter diagnosis" at bounding box center [127, 45] width 35 height 6
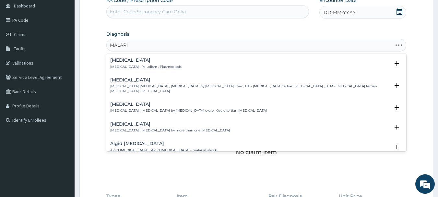
type input "[MEDICAL_DATA]"
click at [126, 69] on div "[MEDICAL_DATA] [MEDICAL_DATA] , Paludism , Plasmodiosis Select Status Query Que…" at bounding box center [256, 65] width 292 height 15
click at [127, 60] on h4 "[MEDICAL_DATA]" at bounding box center [145, 60] width 71 height 5
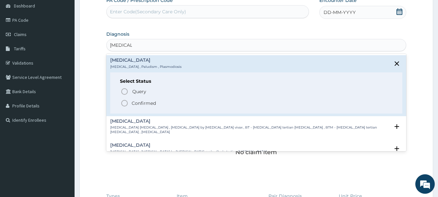
click at [124, 102] on icon "status option filled" at bounding box center [125, 103] width 8 height 8
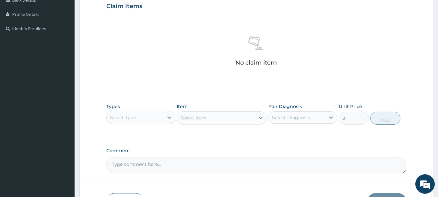
scroll to position [162, 0]
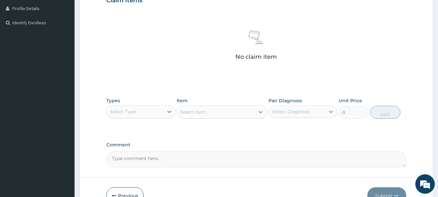
click at [151, 115] on div "Select Type" at bounding box center [135, 111] width 57 height 10
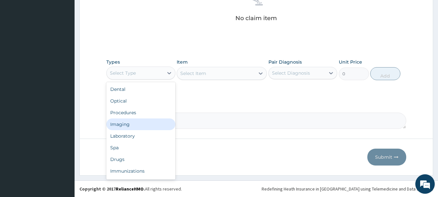
scroll to position [22, 0]
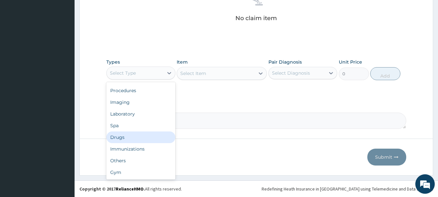
click at [148, 134] on div "Drugs" at bounding box center [140, 137] width 69 height 12
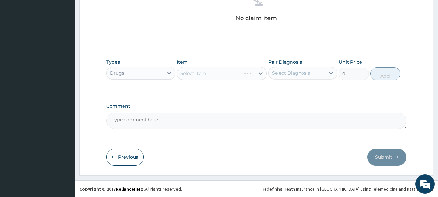
click at [240, 72] on div "Select Item" at bounding box center [222, 73] width 90 height 13
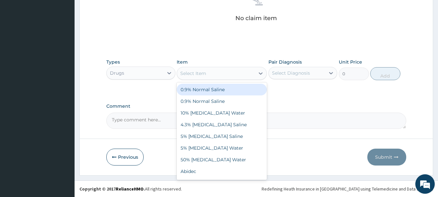
click at [230, 71] on div "Select Item" at bounding box center [216, 73] width 78 height 10
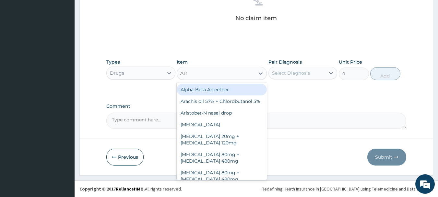
type input "ART"
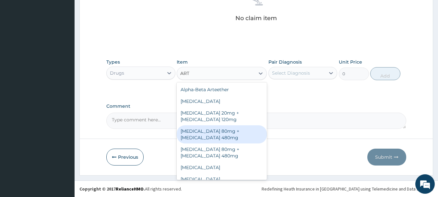
click at [223, 133] on div "[MEDICAL_DATA] 80mg + [MEDICAL_DATA] 480mg" at bounding box center [222, 134] width 90 height 18
type input "500"
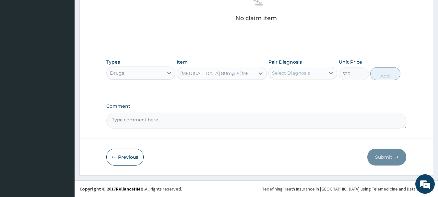
click at [290, 74] on div "Select Diagnosis" at bounding box center [291, 73] width 38 height 6
click at [294, 89] on label "Malaria" at bounding box center [299, 89] width 40 height 6
checkbox input "true"
click at [396, 73] on button "Add" at bounding box center [385, 73] width 30 height 13
type input "0"
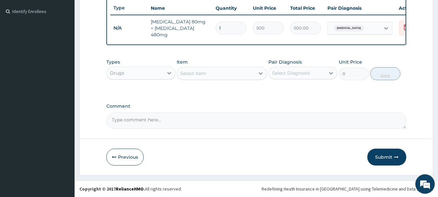
scroll to position [175, 0]
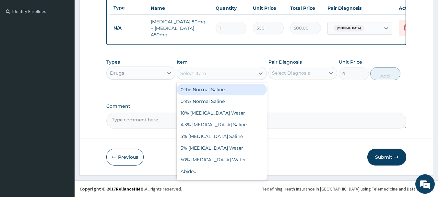
click at [235, 73] on div "Select Item" at bounding box center [216, 73] width 78 height 10
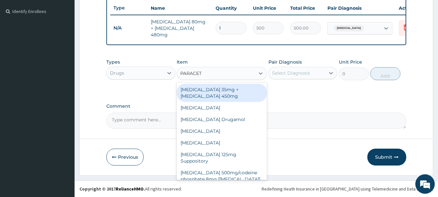
type input "PARACETA"
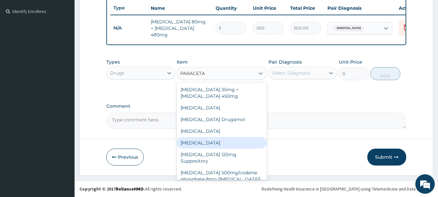
click at [211, 141] on div "[MEDICAL_DATA]" at bounding box center [222, 143] width 90 height 12
type input "30"
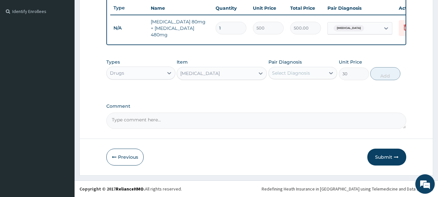
click at [300, 67] on div "Select Diagnosis" at bounding box center [302, 73] width 69 height 12
click at [300, 91] on div "[MEDICAL_DATA]" at bounding box center [302, 89] width 69 height 13
checkbox input "true"
click at [380, 75] on button "Add" at bounding box center [385, 73] width 30 height 13
type input "0"
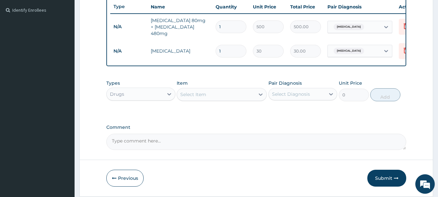
type input "18"
type input "540.00"
type input "18"
click at [232, 27] on input "1" at bounding box center [231, 26] width 31 height 13
type input "0.00"
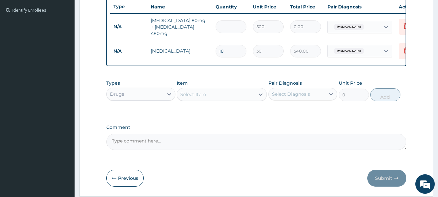
type input "6"
type input "3000.00"
type input "6"
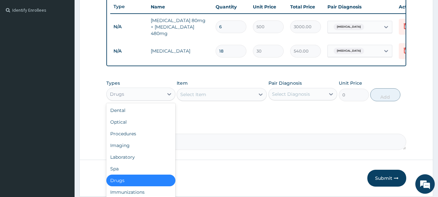
click at [151, 98] on div "Drugs" at bounding box center [135, 94] width 57 height 10
click at [157, 158] on div "Laboratory" at bounding box center [140, 157] width 69 height 12
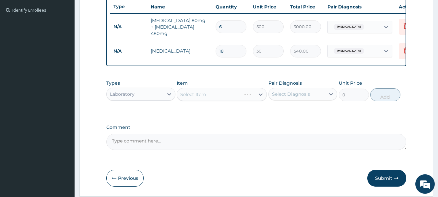
click at [210, 99] on div "Select Item" at bounding box center [222, 94] width 90 height 13
click at [211, 99] on div "Select Item" at bounding box center [222, 94] width 90 height 13
click at [211, 99] on div "Select Item" at bounding box center [216, 94] width 78 height 10
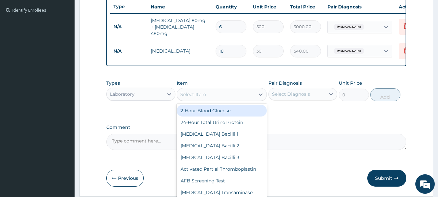
click at [211, 99] on div "Select Item" at bounding box center [216, 94] width 78 height 10
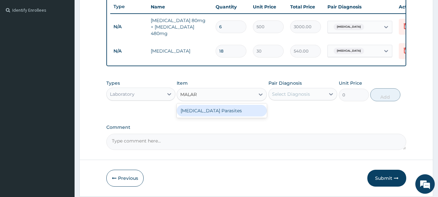
type input "MALARI"
click at [232, 107] on div "[MEDICAL_DATA] Parasites" at bounding box center [222, 111] width 90 height 12
type input "1500"
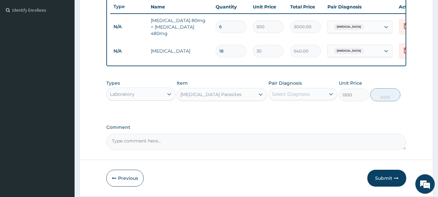
click at [291, 96] on div "Select Diagnosis" at bounding box center [291, 94] width 38 height 6
click at [297, 110] on div "[MEDICAL_DATA]" at bounding box center [302, 110] width 69 height 13
checkbox input "true"
click at [391, 97] on button "Add" at bounding box center [385, 94] width 30 height 13
type input "0"
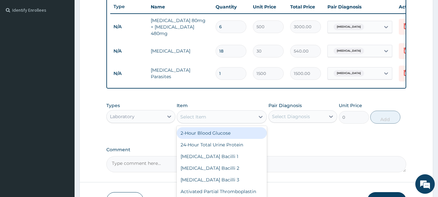
click at [226, 119] on div "Select Item" at bounding box center [216, 116] width 78 height 10
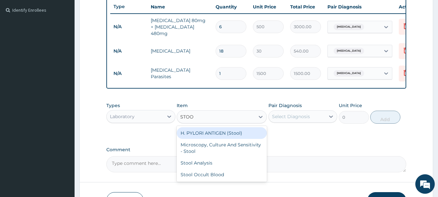
type input "STOOL"
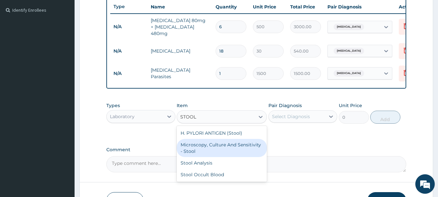
click at [222, 149] on div "Microscopy, Culture And Sensitivity - Stool" at bounding box center [222, 148] width 90 height 18
type input "6000"
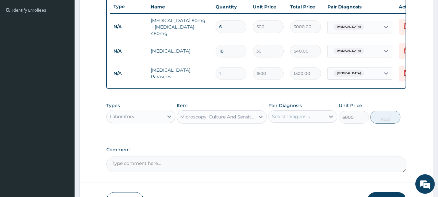
click at [296, 120] on div "Select Diagnosis" at bounding box center [291, 116] width 38 height 6
click at [301, 136] on div "Malaria" at bounding box center [302, 132] width 69 height 13
checkbox input "true"
click at [382, 123] on button "Add" at bounding box center [385, 117] width 30 height 13
type input "0"
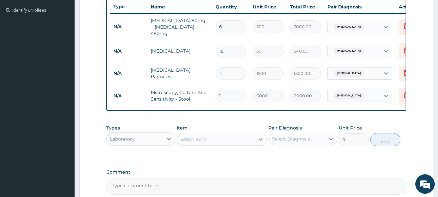
click at [237, 144] on div "Select Item" at bounding box center [216, 139] width 78 height 10
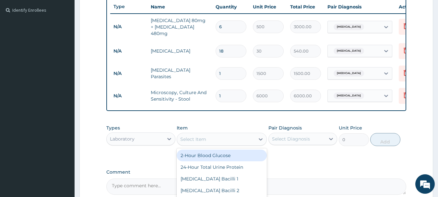
click at [223, 144] on div "Select Item" at bounding box center [216, 139] width 78 height 10
type input "MALA"
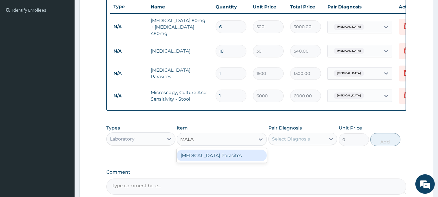
click at [219, 153] on div "Malaria Parasites" at bounding box center [222, 155] width 90 height 12
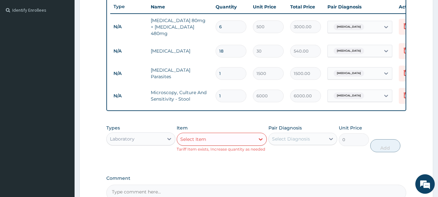
click at [219, 143] on div "Select Item" at bounding box center [216, 139] width 78 height 10
click at [218, 144] on div "Select Item" at bounding box center [216, 139] width 78 height 10
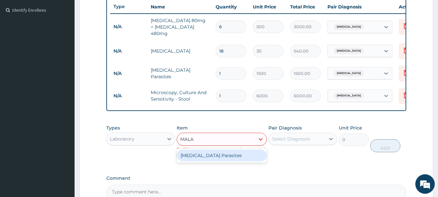
type input "MALAR"
click at [221, 158] on div "[MEDICAL_DATA] Parasites" at bounding box center [222, 155] width 90 height 12
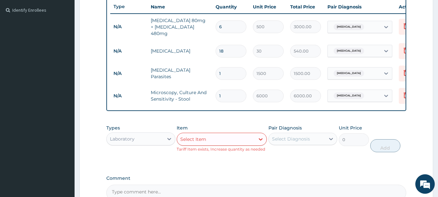
click at [257, 174] on div "PA Code / Prescription Code Enter Code(Secondary Care Only) Encounter Date DD-M…" at bounding box center [256, 43] width 300 height 313
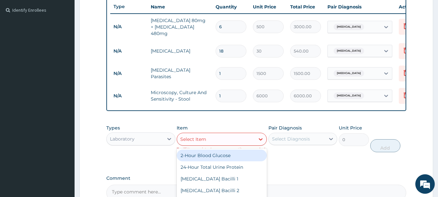
click at [229, 146] on div "Select Item" at bounding box center [222, 139] width 90 height 13
type input "FBC"
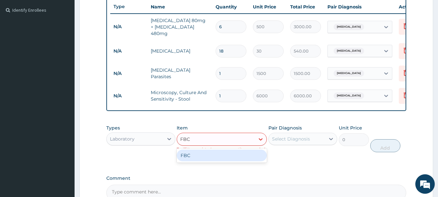
click at [214, 154] on div "FBC" at bounding box center [222, 155] width 90 height 12
type input "5000"
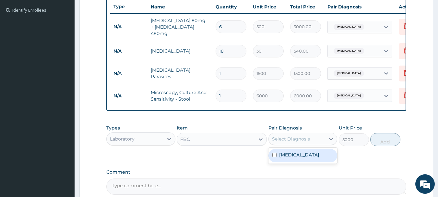
click at [276, 140] on div "Select Diagnosis" at bounding box center [291, 138] width 38 height 6
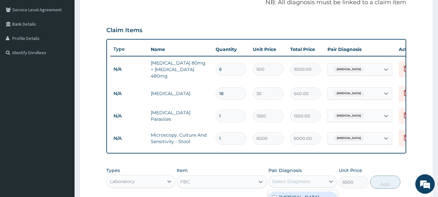
scroll to position [77, 0]
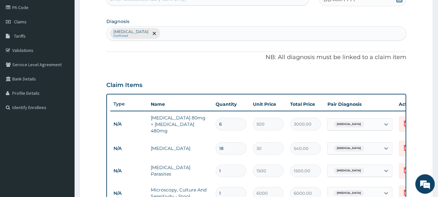
click at [157, 35] on div "[MEDICAL_DATA] Confirmed" at bounding box center [256, 34] width 299 height 14
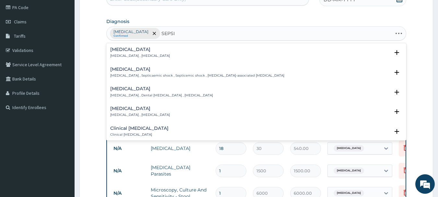
type input "SEPSIS"
click at [134, 57] on p "[MEDICAL_DATA] , [MEDICAL_DATA]" at bounding box center [140, 55] width 60 height 5
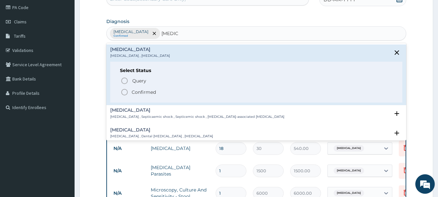
click at [128, 92] on span "Confirmed" at bounding box center [257, 92] width 272 height 8
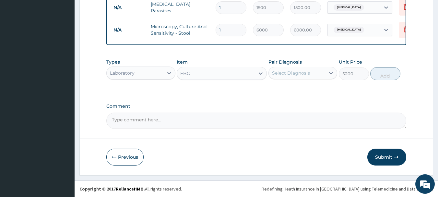
scroll to position [242, 0]
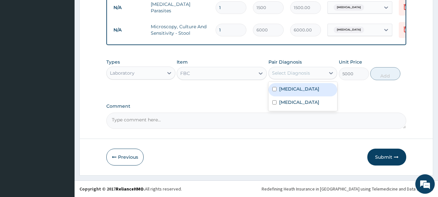
click at [307, 75] on div "Select Diagnosis" at bounding box center [291, 73] width 38 height 6
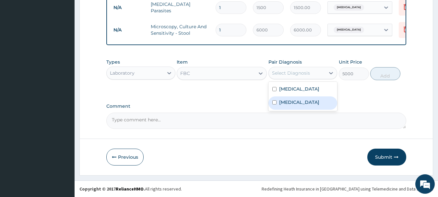
drag, startPoint x: 297, startPoint y: 103, endPoint x: 334, endPoint y: 86, distance: 41.0
click at [298, 103] on div "[MEDICAL_DATA]" at bounding box center [302, 102] width 69 height 13
checkbox input "true"
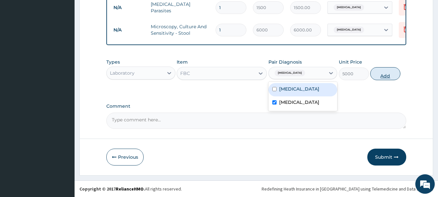
click at [380, 70] on button "Add" at bounding box center [385, 73] width 30 height 13
type input "0"
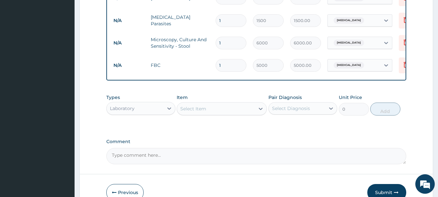
scroll to position [264, 0]
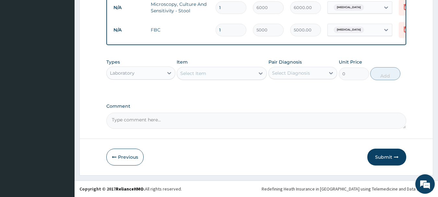
click at [130, 75] on div "Laboratory" at bounding box center [122, 73] width 25 height 6
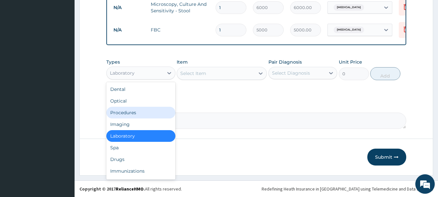
click at [122, 112] on div "Procedures" at bounding box center [140, 113] width 69 height 12
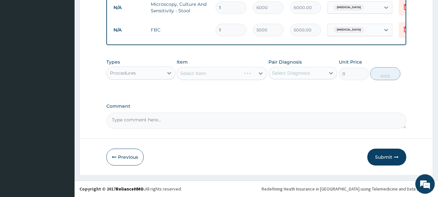
click at [211, 73] on div "Select Item" at bounding box center [222, 73] width 90 height 13
click at [211, 73] on div "Select Item" at bounding box center [216, 73] width 78 height 10
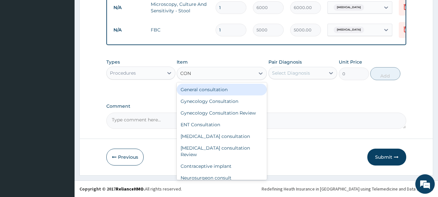
type input "CONS"
click at [234, 91] on div "General consultation" at bounding box center [222, 90] width 90 height 12
type input "4000"
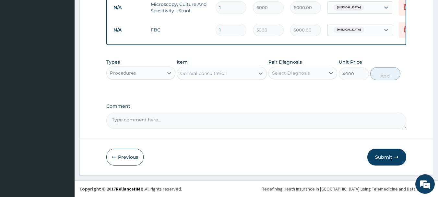
click at [300, 73] on div "Select Diagnosis" at bounding box center [291, 73] width 38 height 6
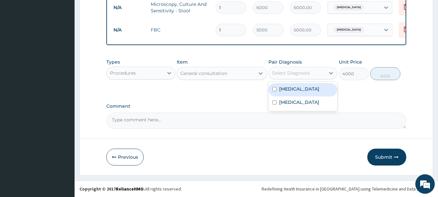
click at [302, 88] on div "[MEDICAL_DATA]" at bounding box center [302, 89] width 69 height 13
checkbox input "true"
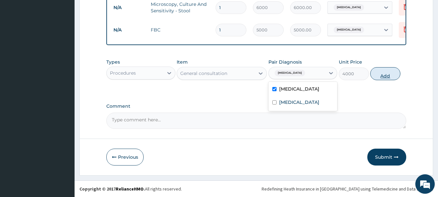
click at [383, 77] on button "Add" at bounding box center [385, 73] width 30 height 13
type input "0"
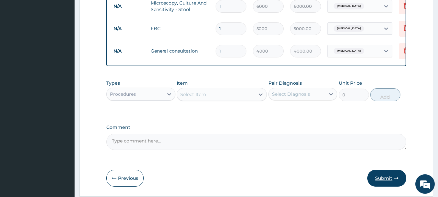
click at [384, 177] on button "Submit" at bounding box center [386, 178] width 39 height 17
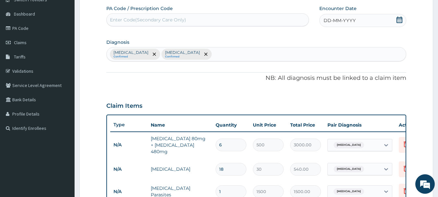
scroll to position [65, 0]
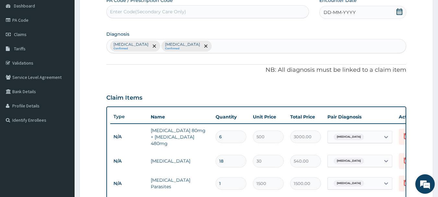
click at [330, 12] on span "DD-MM-YYYY" at bounding box center [339, 12] width 32 height 6
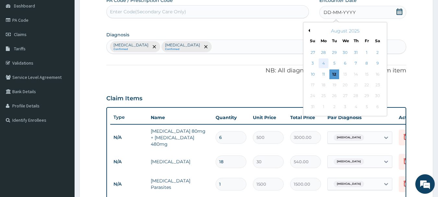
click at [325, 64] on div "4" at bounding box center [324, 64] width 10 height 10
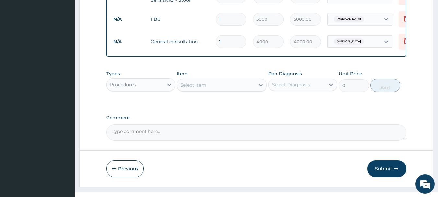
scroll to position [287, 0]
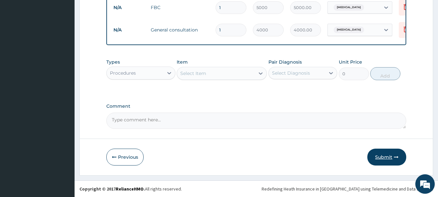
click at [390, 156] on button "Submit" at bounding box center [386, 156] width 39 height 17
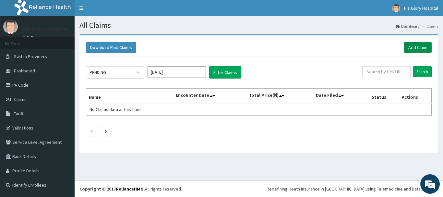
click at [425, 48] on link "Add Claim" at bounding box center [418, 47] width 28 height 11
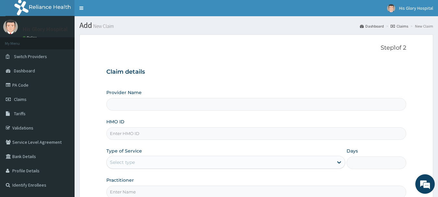
type input "His Glory Hospital"
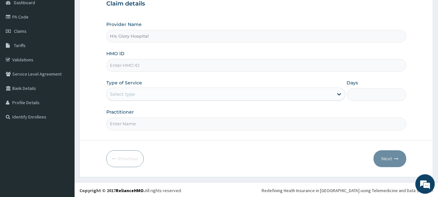
scroll to position [70, 0]
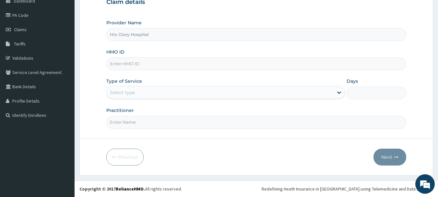
click at [174, 67] on input "HMO ID" at bounding box center [256, 63] width 300 height 13
type input "NTH/10017/C"
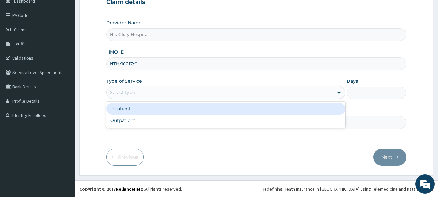
click at [152, 96] on div "Select type" at bounding box center [220, 92] width 227 height 10
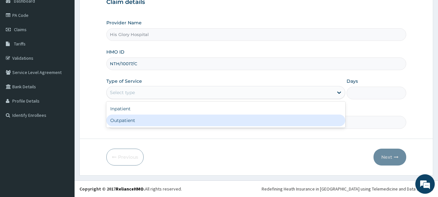
click at [157, 118] on div "Outpatient" at bounding box center [225, 120] width 239 height 12
type input "1"
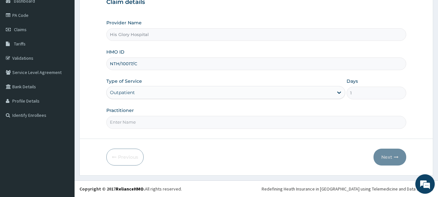
click at [152, 126] on input "Practitioner" at bounding box center [256, 122] width 300 height 13
type input "[PERSON_NAME]"
click at [392, 157] on button "Next" at bounding box center [389, 156] width 33 height 17
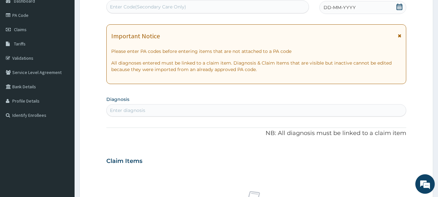
click at [399, 37] on icon at bounding box center [400, 35] width 4 height 5
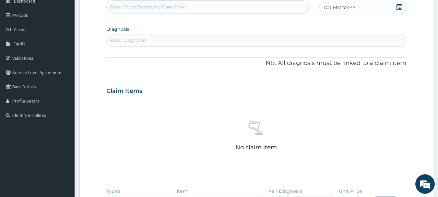
click at [356, 7] on div "DD-MM-YYYY" at bounding box center [362, 7] width 87 height 13
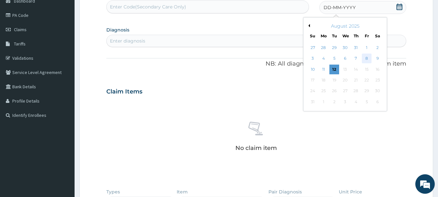
click at [367, 55] on div "8" at bounding box center [367, 59] width 10 height 10
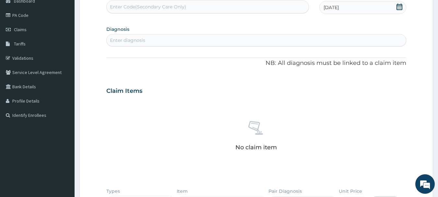
click at [139, 33] on section "Diagnosis Enter diagnosis" at bounding box center [256, 35] width 300 height 22
click at [140, 39] on div "Enter diagnosis" at bounding box center [127, 40] width 35 height 6
type input "[MEDICAL_DATA]"
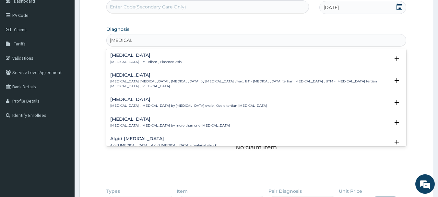
click at [134, 55] on h4 "[MEDICAL_DATA]" at bounding box center [145, 55] width 71 height 5
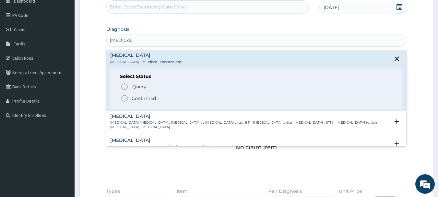
click at [126, 98] on icon "status option filled" at bounding box center [125, 98] width 8 height 8
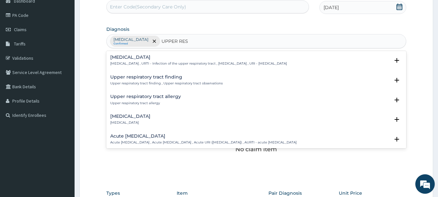
type input "UPPER RESP"
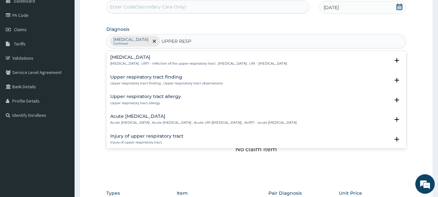
click at [152, 65] on p "[MEDICAL_DATA] , URTI - Infection of the upper respiratory tract , [MEDICAL_DAT…" at bounding box center [198, 63] width 177 height 5
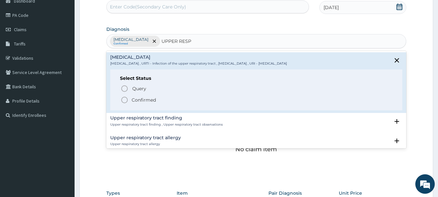
click at [135, 100] on p "Confirmed" at bounding box center [144, 100] width 24 height 6
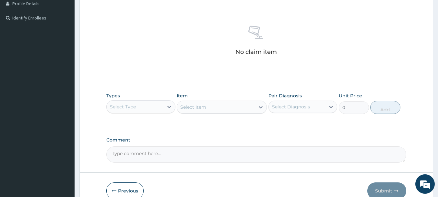
scroll to position [199, 0]
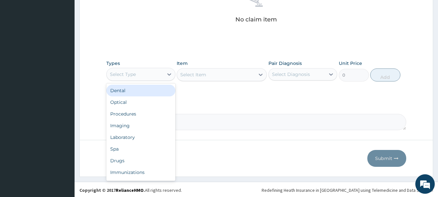
click at [151, 72] on div "Select Type" at bounding box center [135, 74] width 57 height 10
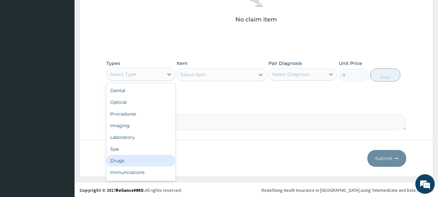
click at [127, 163] on div "Drugs" at bounding box center [140, 161] width 69 height 12
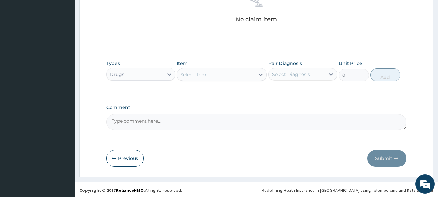
click at [209, 74] on div "Select Item" at bounding box center [216, 74] width 78 height 10
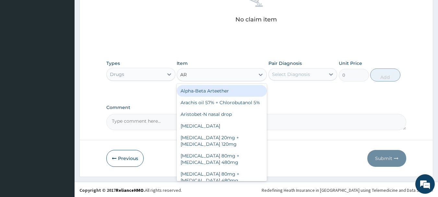
type input "ART"
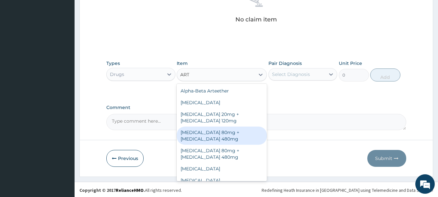
click at [208, 135] on div "[MEDICAL_DATA] 80mg + [MEDICAL_DATA] 480mg" at bounding box center [222, 135] width 90 height 18
type input "500"
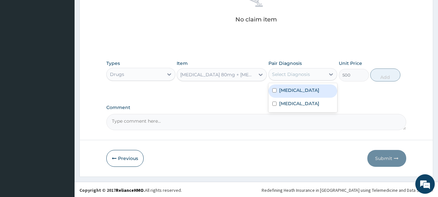
click at [318, 79] on div "Select Diagnosis" at bounding box center [297, 74] width 57 height 10
click at [316, 90] on div "Malaria" at bounding box center [302, 90] width 69 height 13
checkbox input "true"
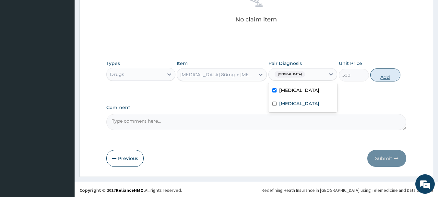
click at [372, 75] on button "Add" at bounding box center [385, 74] width 30 height 13
type input "0"
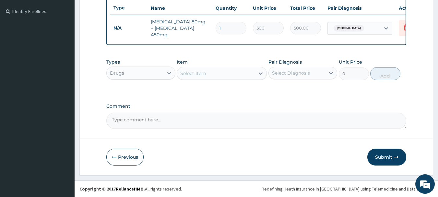
scroll to position [175, 0]
click at [193, 76] on div "Select Item" at bounding box center [193, 73] width 26 height 6
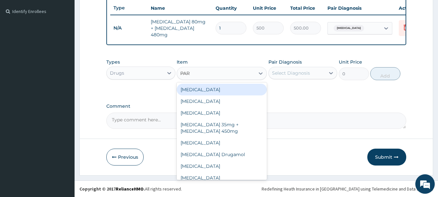
type input "PARA"
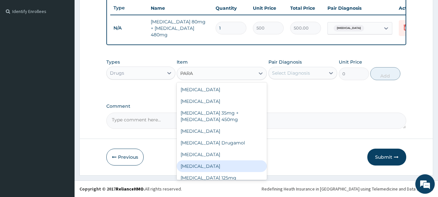
click at [198, 163] on div "Paracetamol" at bounding box center [222, 166] width 90 height 12
type input "30"
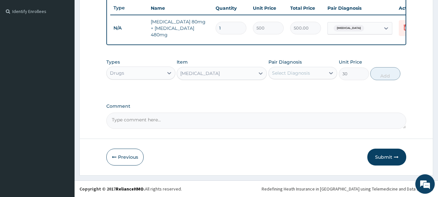
click at [289, 73] on div "Select Diagnosis" at bounding box center [291, 73] width 38 height 6
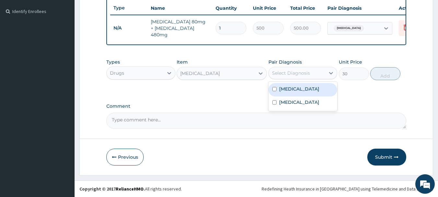
click at [293, 88] on label "Malaria" at bounding box center [299, 89] width 40 height 6
checkbox input "true"
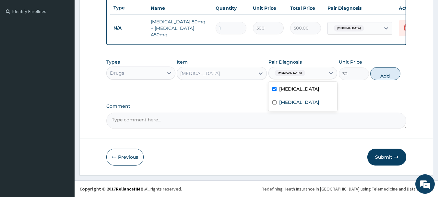
click at [378, 74] on button "Add" at bounding box center [385, 73] width 30 height 13
type input "0"
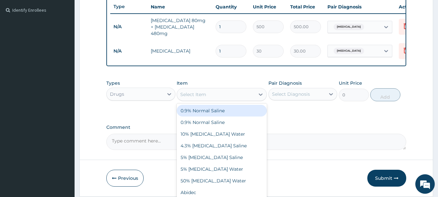
click at [216, 99] on div "Select Item" at bounding box center [216, 94] width 78 height 10
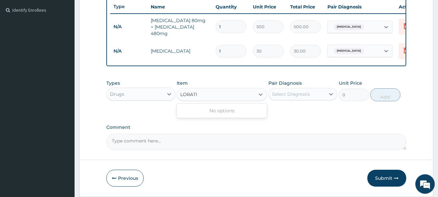
type input "LORAT"
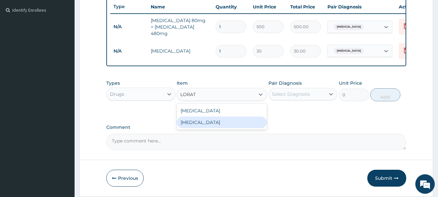
click at [230, 127] on div "[MEDICAL_DATA]" at bounding box center [222, 122] width 90 height 12
type input "100"
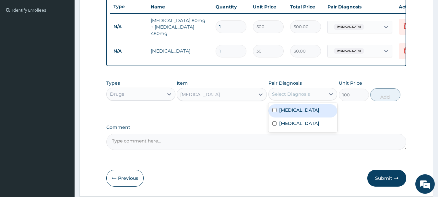
click at [289, 95] on div "Select Diagnosis" at bounding box center [291, 94] width 38 height 6
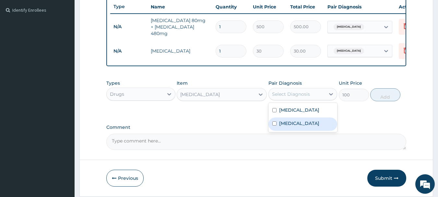
click at [283, 126] on label "Upper respiratory infection" at bounding box center [299, 123] width 40 height 6
checkbox input "true"
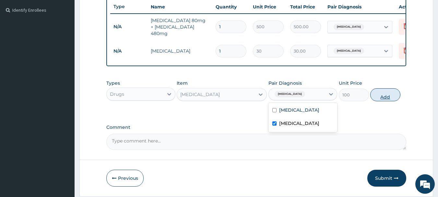
click at [392, 95] on button "Add" at bounding box center [385, 94] width 30 height 13
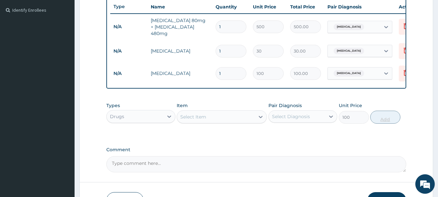
type input "0"
click at [136, 118] on div "Drugs" at bounding box center [135, 116] width 57 height 10
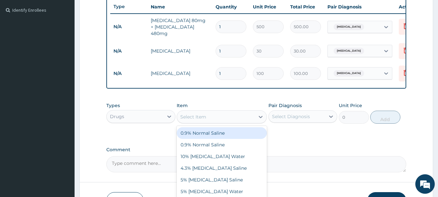
click at [219, 111] on div "Select Item" at bounding box center [222, 116] width 90 height 13
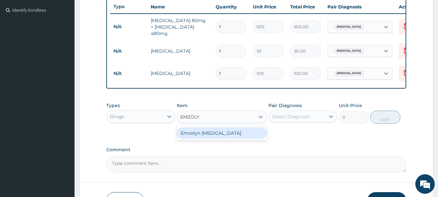
type input "EMZOLYN"
click at [208, 136] on div "Emzolyn [MEDICAL_DATA]" at bounding box center [222, 133] width 90 height 12
type input "1800"
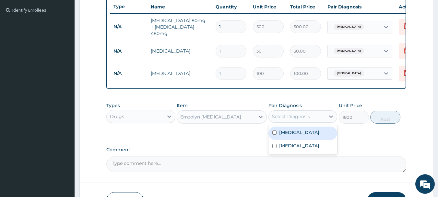
click at [275, 117] on div "Select Diagnosis" at bounding box center [291, 116] width 38 height 6
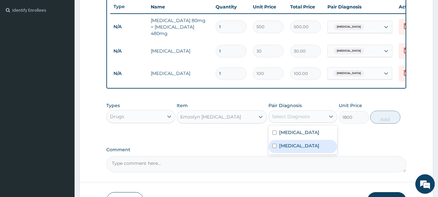
click at [288, 148] on label "Upper respiratory infection" at bounding box center [299, 145] width 40 height 6
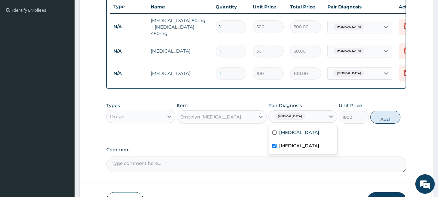
checkbox input "true"
click at [376, 116] on button "Add" at bounding box center [385, 117] width 30 height 13
type input "0"
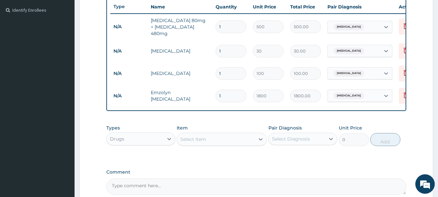
click at [226, 24] on input "1" at bounding box center [231, 26] width 31 height 13
type input "0.00"
type input "6"
type input "3000.00"
type input "6"
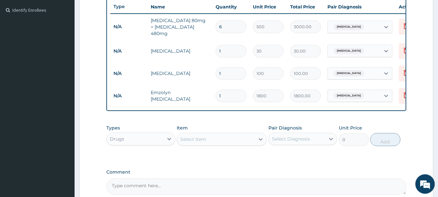
click at [237, 45] on input "1" at bounding box center [231, 51] width 31 height 13
type input "18"
type input "540.00"
type input "18"
click at [239, 71] on input "1" at bounding box center [231, 73] width 31 height 13
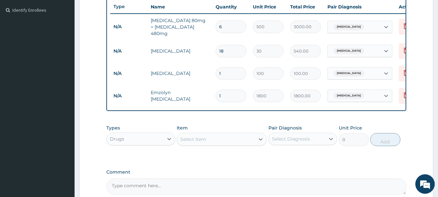
type input "0.00"
type input "5"
type input "500.00"
type input "5"
click at [216, 143] on div "Select Item" at bounding box center [216, 139] width 78 height 10
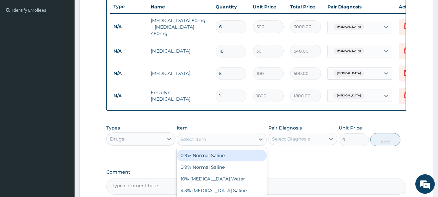
click at [145, 142] on div "Drugs" at bounding box center [135, 139] width 57 height 10
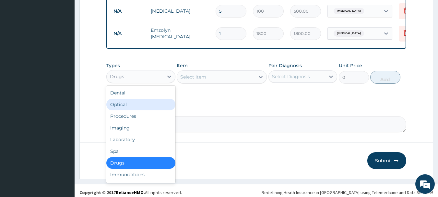
scroll to position [240, 0]
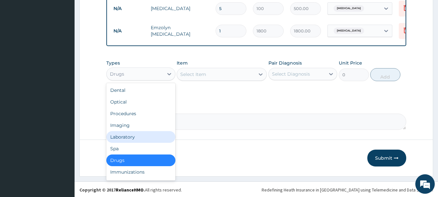
click at [127, 140] on div "Laboratory" at bounding box center [140, 137] width 69 height 12
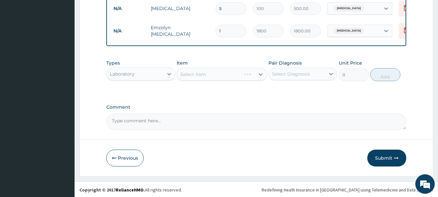
click at [219, 76] on div "Select Item" at bounding box center [222, 74] width 90 height 13
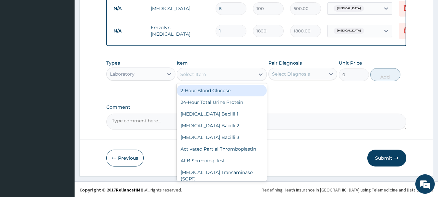
click at [219, 76] on div "Select Item" at bounding box center [216, 74] width 78 height 10
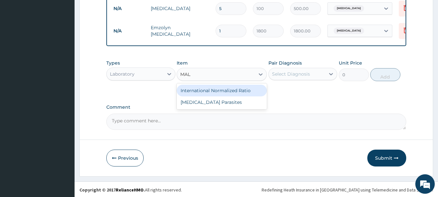
type input "MALA"
click at [209, 93] on div "[MEDICAL_DATA] Parasites" at bounding box center [222, 91] width 90 height 12
type input "1500"
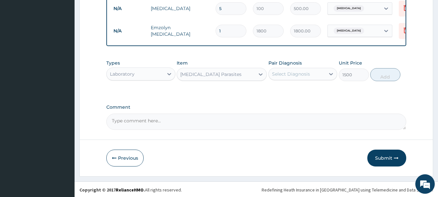
click at [295, 65] on label "Pair Diagnosis" at bounding box center [284, 63] width 33 height 6
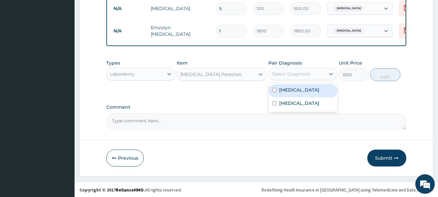
click at [300, 74] on div "Select Diagnosis" at bounding box center [291, 74] width 38 height 6
click at [302, 92] on div "[MEDICAL_DATA]" at bounding box center [302, 90] width 69 height 13
checkbox input "true"
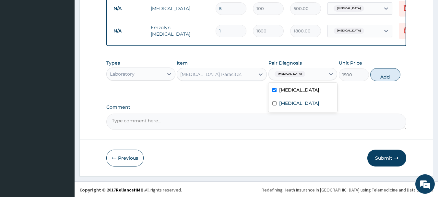
click at [384, 76] on button "Add" at bounding box center [385, 74] width 30 height 13
type input "0"
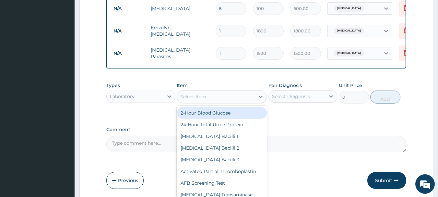
click at [233, 99] on div "Select Item" at bounding box center [216, 96] width 78 height 10
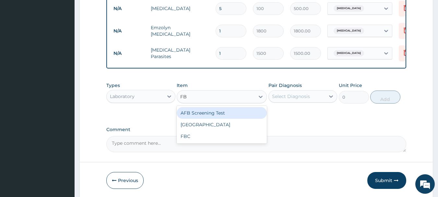
type input "FBC"
click at [194, 111] on div "FBC" at bounding box center [222, 113] width 90 height 12
type input "5000"
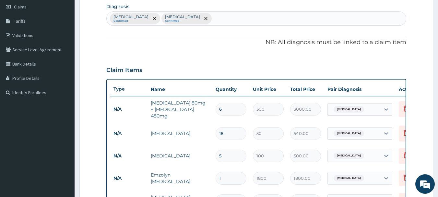
scroll to position [77, 0]
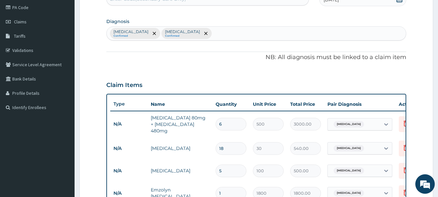
click at [216, 36] on div "Malaria Confirmed Upper respiratory infection Confirmed" at bounding box center [256, 34] width 299 height 14
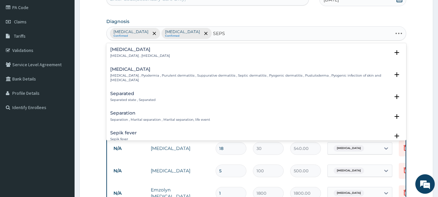
type input "SEPSI"
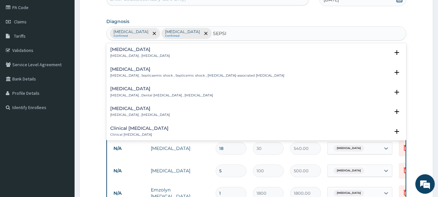
click at [133, 57] on p "[MEDICAL_DATA] , [MEDICAL_DATA]" at bounding box center [140, 55] width 60 height 5
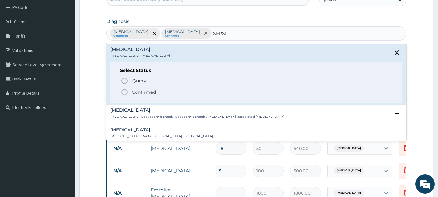
click at [143, 92] on p "Confirmed" at bounding box center [144, 92] width 24 height 6
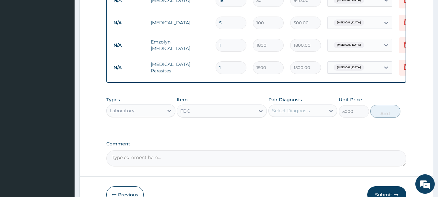
scroll to position [240, 0]
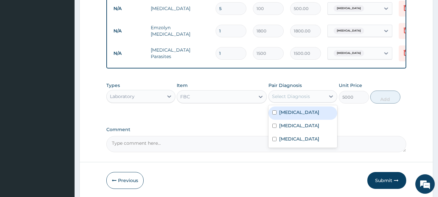
click at [290, 99] on div "Select Diagnosis" at bounding box center [291, 96] width 38 height 6
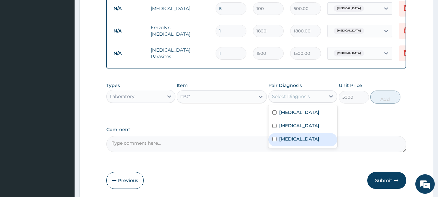
click at [295, 146] on div "[MEDICAL_DATA]" at bounding box center [302, 139] width 69 height 13
checkbox input "true"
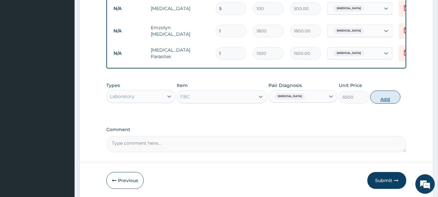
click at [380, 100] on button "Add" at bounding box center [385, 96] width 30 height 13
type input "0"
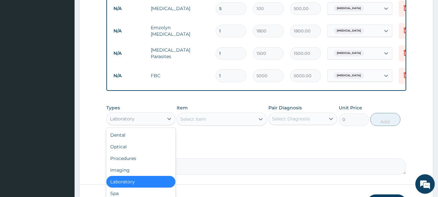
click at [140, 121] on div "Laboratory" at bounding box center [135, 118] width 57 height 10
click at [142, 159] on div "Procedures" at bounding box center [140, 158] width 69 height 12
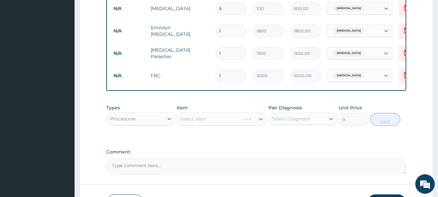
click at [202, 119] on div "Select Item" at bounding box center [222, 118] width 90 height 13
click at [227, 116] on div "Select Item" at bounding box center [222, 118] width 90 height 13
click at [227, 122] on div "Select Item" at bounding box center [222, 118] width 90 height 13
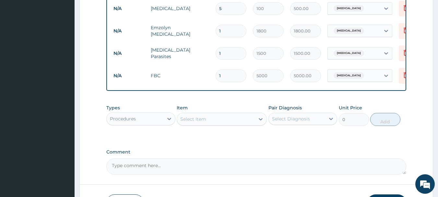
click at [227, 122] on div "Select Item" at bounding box center [216, 119] width 78 height 10
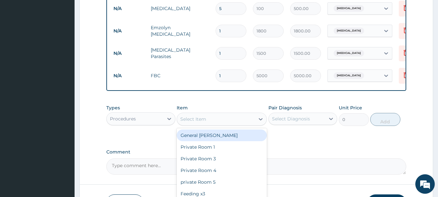
click at [227, 122] on div "Select Item" at bounding box center [216, 119] width 78 height 10
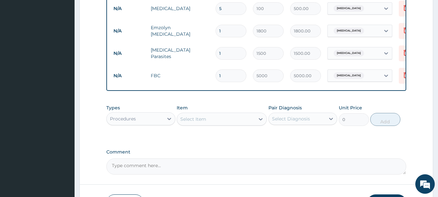
click at [227, 122] on div "Select Item" at bounding box center [216, 119] width 78 height 10
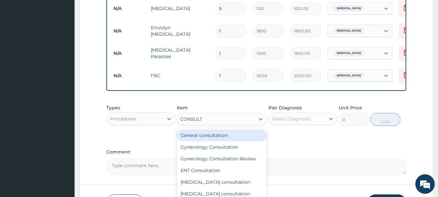
type input "CONSULTA"
click at [225, 133] on div "General consultation" at bounding box center [222, 135] width 90 height 12
type input "4000"
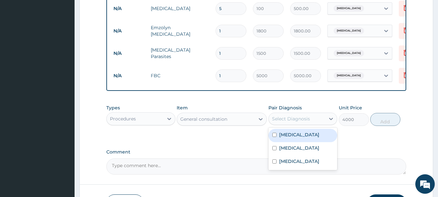
click at [292, 119] on div "Select Diagnosis" at bounding box center [291, 118] width 38 height 6
click at [298, 133] on div "Malaria" at bounding box center [302, 135] width 69 height 13
checkbox input "true"
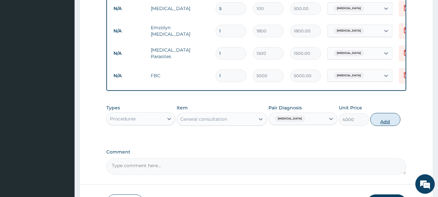
click at [388, 115] on button "Add" at bounding box center [385, 119] width 30 height 13
type input "0"
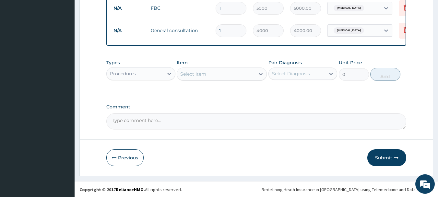
scroll to position [309, 0]
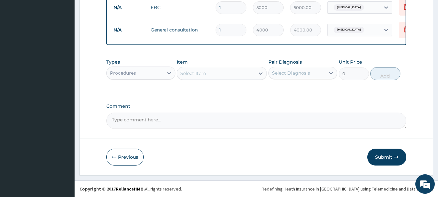
click at [382, 156] on button "Submit" at bounding box center [386, 156] width 39 height 17
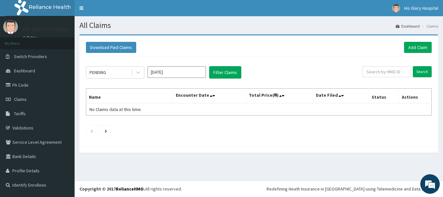
click at [423, 170] on div "All Claims Dashboard Claims Download Paid Claims Add Claim × Note you can only …" at bounding box center [259, 98] width 368 height 164
click at [409, 47] on link "Add Claim" at bounding box center [418, 47] width 28 height 11
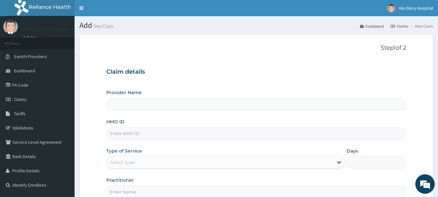
type input "His Glory Hospital"
click at [131, 132] on input "HMO ID" at bounding box center [256, 133] width 300 height 13
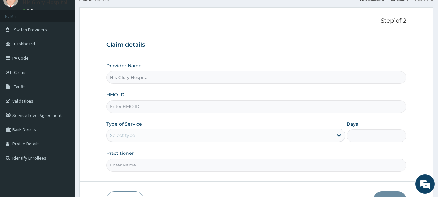
scroll to position [65, 0]
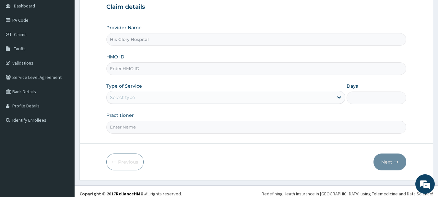
click at [142, 67] on input "HMO ID" at bounding box center [256, 68] width 300 height 13
type input "OTV/10571/A"
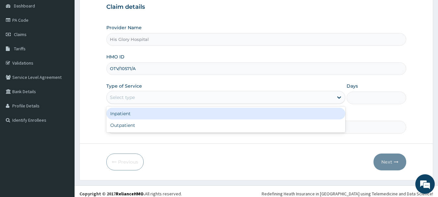
click at [147, 99] on div "Select type" at bounding box center [220, 97] width 227 height 10
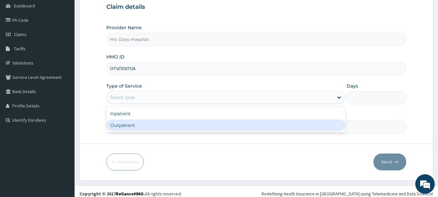
click at [145, 124] on div "Outpatient" at bounding box center [225, 125] width 239 height 12
type input "1"
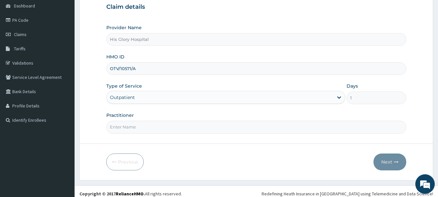
click at [145, 124] on input "Practitioner" at bounding box center [256, 127] width 300 height 13
type input "[PERSON_NAME]"
click at [393, 162] on button "Next" at bounding box center [389, 161] width 33 height 17
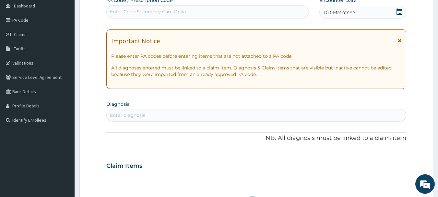
click at [401, 41] on icon at bounding box center [400, 40] width 4 height 5
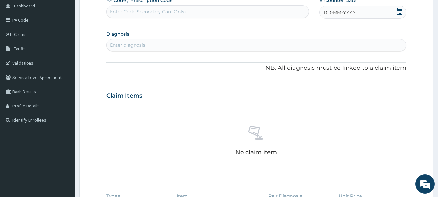
click at [369, 13] on div "DD-MM-YYYY" at bounding box center [362, 12] width 87 height 13
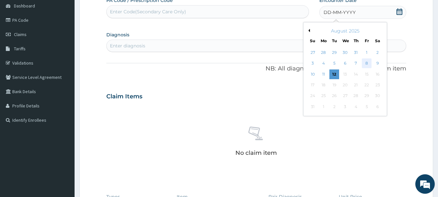
click at [368, 66] on div "8" at bounding box center [367, 64] width 10 height 10
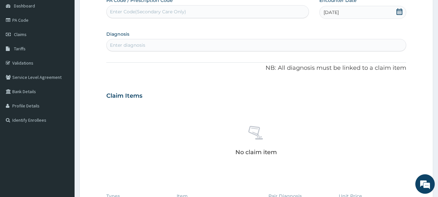
click at [152, 37] on section "Diagnosis Enter diagnosis" at bounding box center [256, 40] width 300 height 22
click at [154, 44] on div "Enter diagnosis" at bounding box center [256, 45] width 299 height 10
type input "MALA"
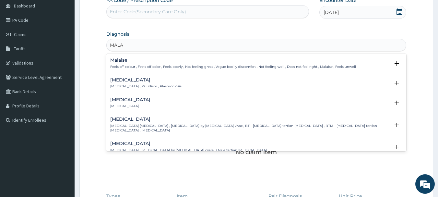
click at [144, 87] on p "[MEDICAL_DATA] , Paludism , Plasmodiosis" at bounding box center [145, 86] width 71 height 5
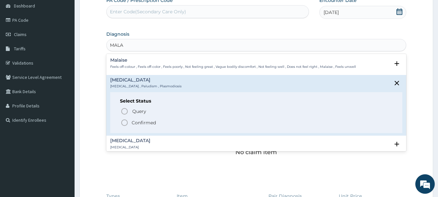
click at [131, 125] on span "Confirmed" at bounding box center [257, 123] width 272 height 8
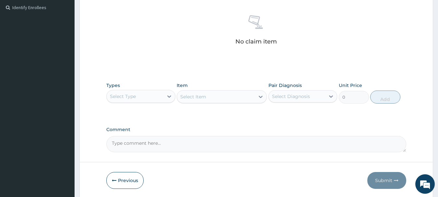
scroll to position [201, 0]
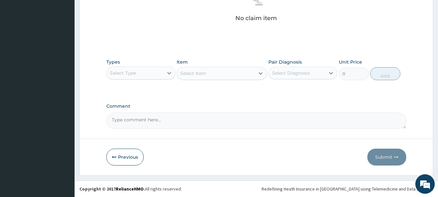
click at [152, 72] on div "Select Type" at bounding box center [135, 73] width 57 height 10
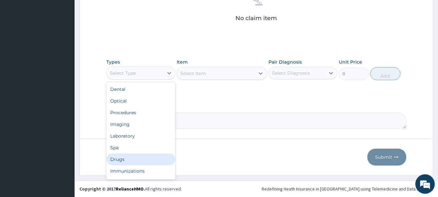
click at [142, 158] on div "Drugs" at bounding box center [140, 159] width 69 height 12
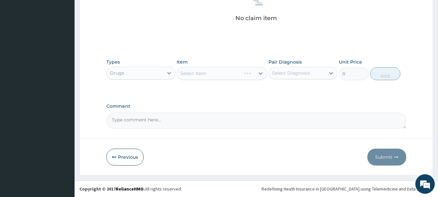
click at [212, 69] on div "Select Item" at bounding box center [222, 73] width 90 height 13
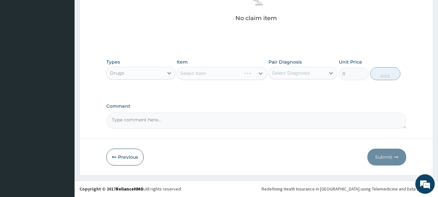
click at [212, 69] on div "Select Item" at bounding box center [222, 73] width 90 height 13
click at [215, 79] on div "Select Item" at bounding box center [222, 73] width 90 height 13
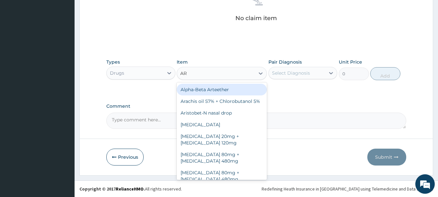
type input "ART"
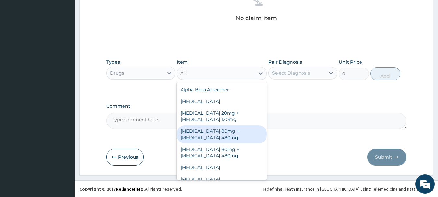
click at [227, 141] on div "[MEDICAL_DATA] 80mg + [MEDICAL_DATA] 480mg" at bounding box center [222, 134] width 90 height 18
type input "500"
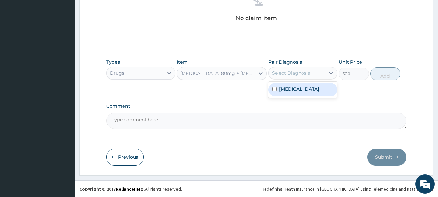
click at [287, 72] on div "Select Diagnosis" at bounding box center [291, 73] width 38 height 6
click at [289, 91] on label "[MEDICAL_DATA]" at bounding box center [299, 89] width 40 height 6
checkbox input "true"
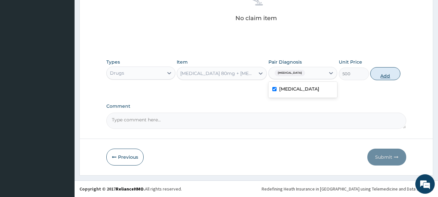
click at [379, 75] on button "Add" at bounding box center [385, 73] width 30 height 13
type input "0"
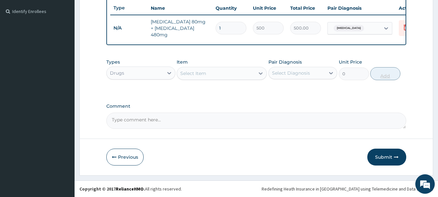
scroll to position [175, 0]
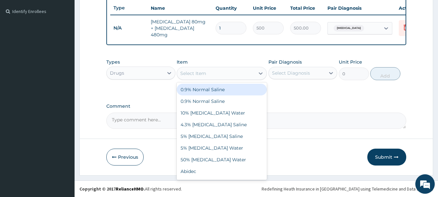
click at [228, 73] on div "Select Item" at bounding box center [216, 73] width 78 height 10
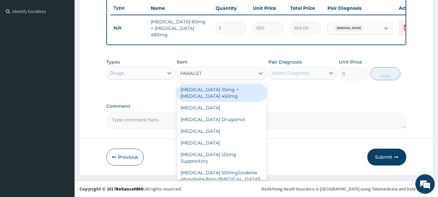
type input "PARACETA"
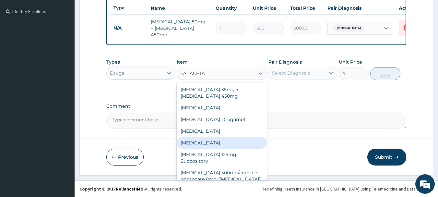
click at [220, 141] on div "[MEDICAL_DATA]" at bounding box center [222, 143] width 90 height 12
type input "30"
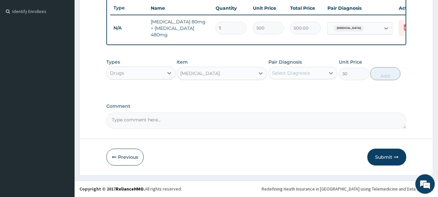
click at [296, 73] on div "Select Diagnosis" at bounding box center [291, 73] width 38 height 6
click at [300, 88] on div "[MEDICAL_DATA]" at bounding box center [302, 89] width 69 height 13
checkbox input "true"
click at [380, 71] on button "Add" at bounding box center [385, 73] width 30 height 13
type input "0"
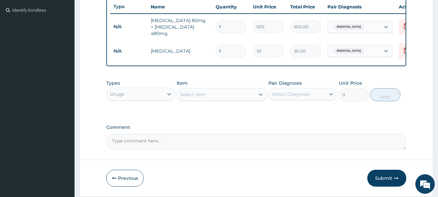
click at [232, 28] on input "1" at bounding box center [231, 26] width 31 height 13
type input "0.00"
type input "6"
type input "3000.00"
type input "6"
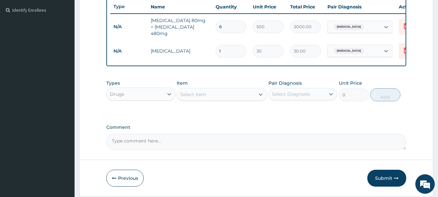
click at [230, 51] on input "1" at bounding box center [231, 51] width 31 height 13
type input "18"
type input "540.00"
type input "18"
click at [34, 151] on aside "His Glory Hospital Online My Menu Switch Providers Dashboard PA Code Claims Tar…" at bounding box center [37, 21] width 75 height 392
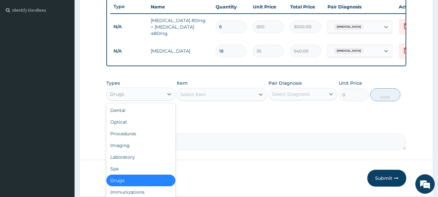
click at [134, 94] on div "Drugs" at bounding box center [135, 94] width 57 height 10
click at [128, 137] on div "Procedures" at bounding box center [140, 134] width 69 height 12
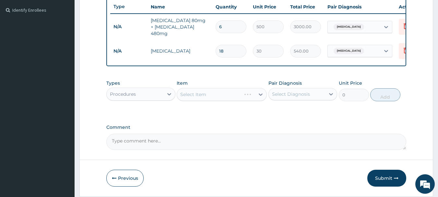
click at [240, 99] on div "Select Item" at bounding box center [222, 94] width 90 height 13
click at [240, 98] on div "Select Item" at bounding box center [222, 94] width 90 height 13
click at [225, 89] on div "Select Item" at bounding box center [222, 94] width 90 height 13
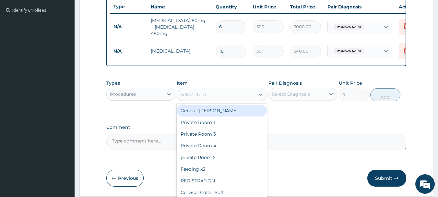
click at [145, 93] on div "Procedures" at bounding box center [135, 94] width 57 height 10
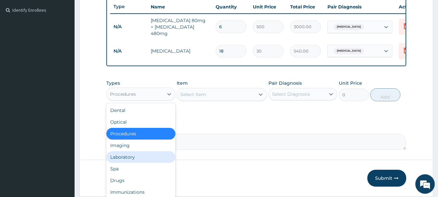
click at [135, 156] on div "Laboratory" at bounding box center [140, 157] width 69 height 12
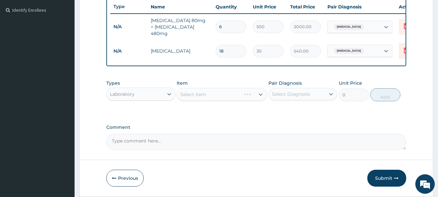
click at [225, 93] on div "Select Item" at bounding box center [222, 94] width 90 height 13
click at [225, 93] on div "Select Item" at bounding box center [216, 94] width 78 height 10
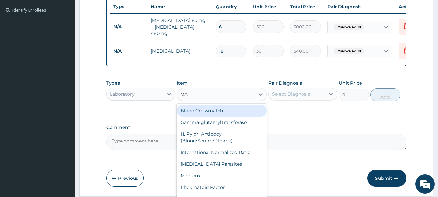
type input "MAL"
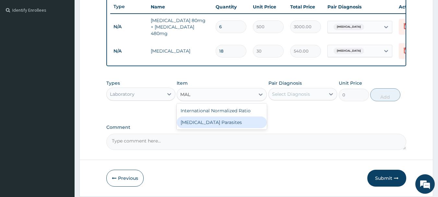
click at [233, 128] on div "[MEDICAL_DATA] Parasites" at bounding box center [222, 122] width 90 height 12
type input "1500"
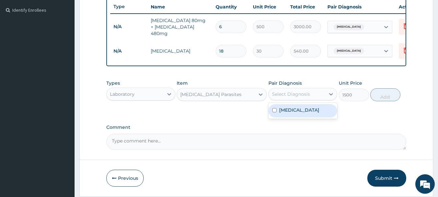
click at [288, 95] on div "Select Diagnosis" at bounding box center [291, 94] width 38 height 6
click at [289, 111] on label "[MEDICAL_DATA]" at bounding box center [299, 110] width 40 height 6
checkbox input "true"
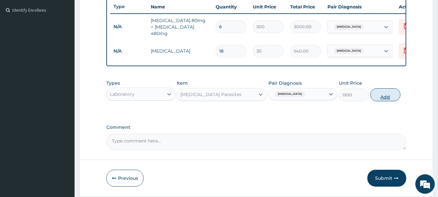
click at [379, 95] on button "Add" at bounding box center [385, 94] width 30 height 13
type input "0"
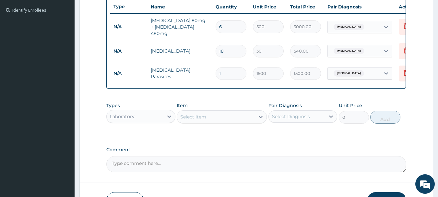
click at [197, 120] on div "Select Item" at bounding box center [193, 116] width 26 height 6
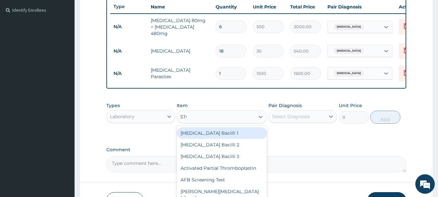
type input "STOO"
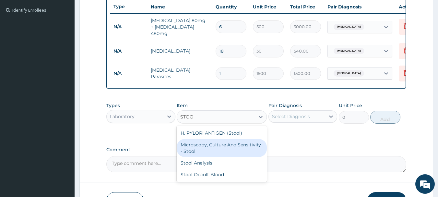
click at [208, 144] on div "Microscopy, Culture And Sensitivity - Stool" at bounding box center [222, 148] width 90 height 18
type input "6000"
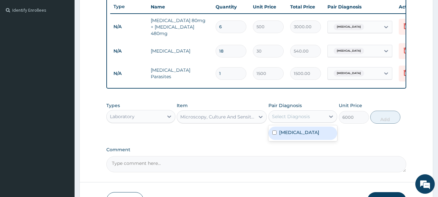
click at [287, 121] on div "Select Diagnosis" at bounding box center [297, 116] width 57 height 10
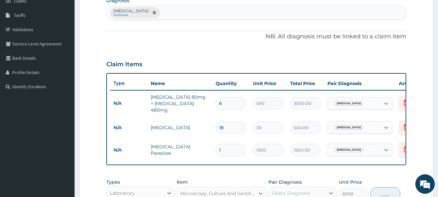
scroll to position [77, 0]
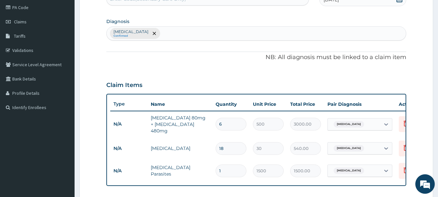
click at [139, 27] on div "[MEDICAL_DATA] Confirmed" at bounding box center [256, 34] width 299 height 14
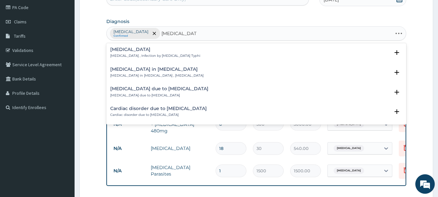
type input "[MEDICAL_DATA]"
click at [129, 52] on h4 "[MEDICAL_DATA]" at bounding box center [155, 49] width 90 height 5
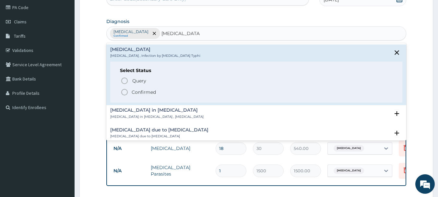
click at [122, 94] on icon "status option filled" at bounding box center [125, 92] width 8 height 8
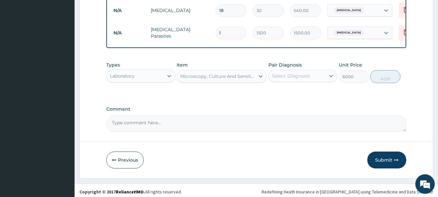
scroll to position [219, 0]
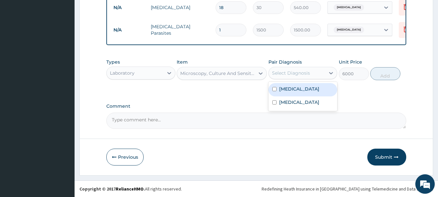
click at [292, 77] on div "Select Diagnosis" at bounding box center [297, 73] width 57 height 10
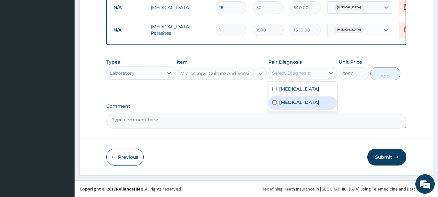
click at [297, 101] on label "[MEDICAL_DATA]" at bounding box center [299, 102] width 40 height 6
checkbox input "true"
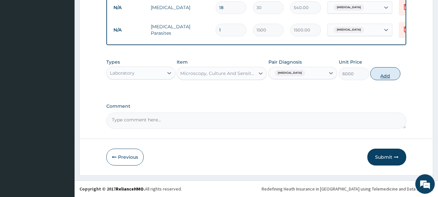
click at [381, 76] on button "Add" at bounding box center [385, 73] width 30 height 13
type input "0"
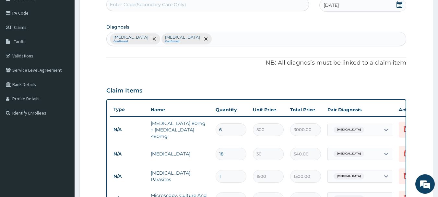
scroll to position [57, 0]
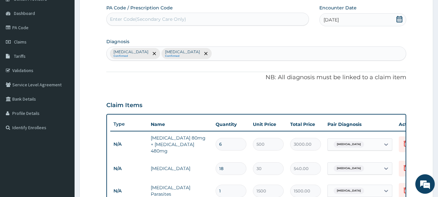
click at [187, 51] on div "[MEDICAL_DATA] Confirmed [MEDICAL_DATA] Confirmed" at bounding box center [256, 54] width 299 height 14
type input "F"
type input "SEPS"
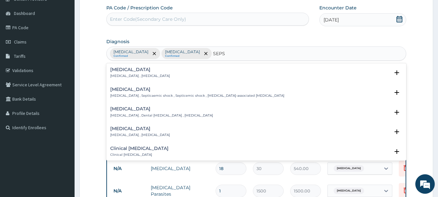
click at [114, 73] on div "[MEDICAL_DATA] [MEDICAL_DATA] , [MEDICAL_DATA]" at bounding box center [140, 72] width 60 height 11
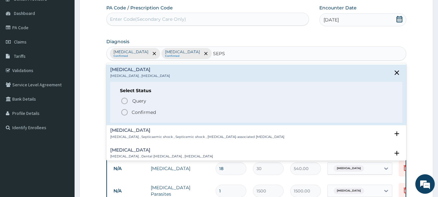
click at [126, 112] on icon "status option filled" at bounding box center [125, 112] width 8 height 8
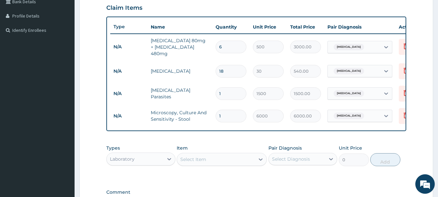
scroll to position [242, 0]
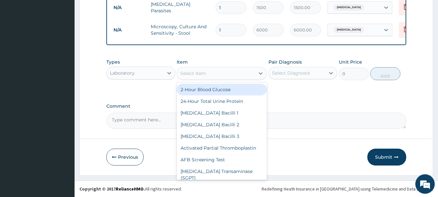
click at [210, 76] on div "Select Item" at bounding box center [216, 73] width 78 height 10
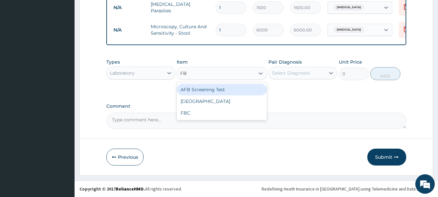
type input "FBC"
click at [215, 89] on div "FBC" at bounding box center [222, 90] width 90 height 12
type input "5000"
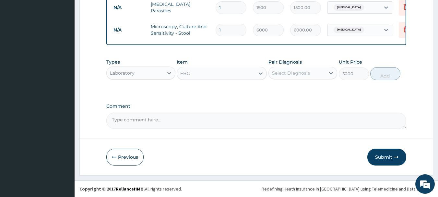
click at [278, 69] on div "Select Diagnosis" at bounding box center [297, 73] width 57 height 10
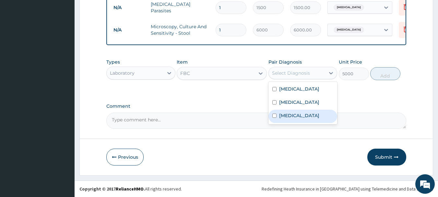
click at [290, 115] on label "[MEDICAL_DATA]" at bounding box center [299, 115] width 40 height 6
checkbox input "true"
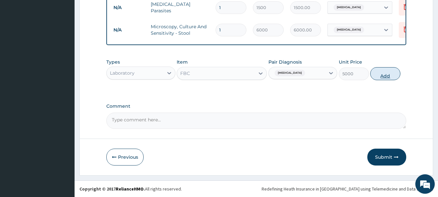
click at [390, 70] on button "Add" at bounding box center [385, 73] width 30 height 13
type input "0"
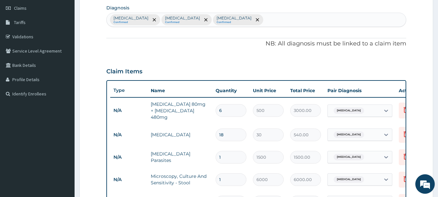
scroll to position [80, 0]
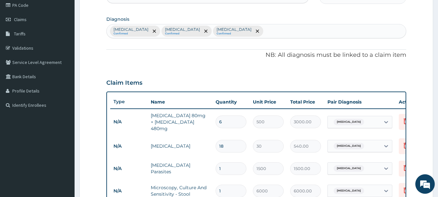
click at [223, 35] on div "Malaria Confirmed Typhoid fever Confirmed Sepsis Confirmed" at bounding box center [256, 31] width 299 height 14
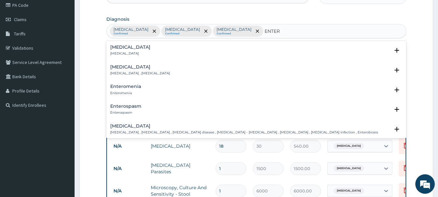
type input "ENTERI"
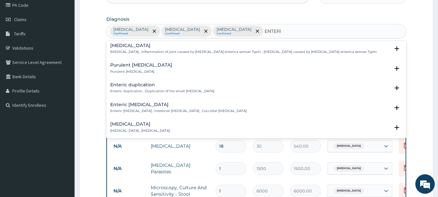
scroll to position [32, 0]
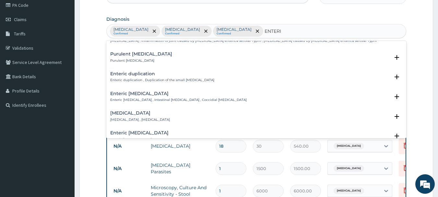
click at [150, 109] on div "Adenoviral enteritis Adenoviral enteritis , Enteritis due to adenovirus Select …" at bounding box center [256, 118] width 300 height 20
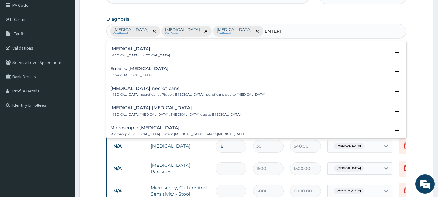
scroll to position [97, 0]
click at [123, 46] on h4 "Adenoviral enteritis" at bounding box center [140, 48] width 60 height 5
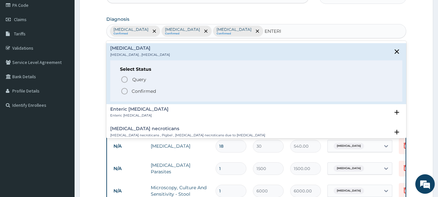
click at [136, 90] on p "Confirmed" at bounding box center [144, 91] width 24 height 6
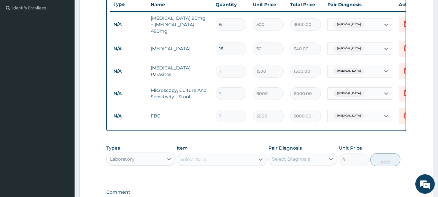
scroll to position [264, 0]
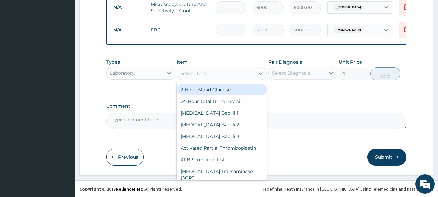
click at [201, 73] on div "Select Item" at bounding box center [193, 73] width 26 height 6
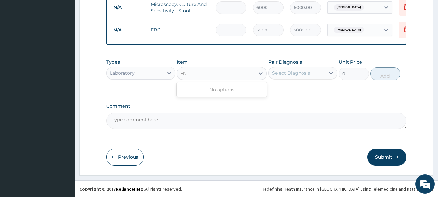
type input "E"
type input "ELECT"
click at [212, 91] on div "ELECTROLYTES" at bounding box center [222, 90] width 90 height 12
type input "8500"
click at [296, 69] on div "Select Diagnosis" at bounding box center [297, 73] width 57 height 10
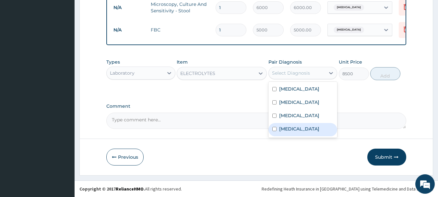
click at [293, 130] on label "Adenoviral enteritis" at bounding box center [299, 128] width 40 height 6
checkbox input "true"
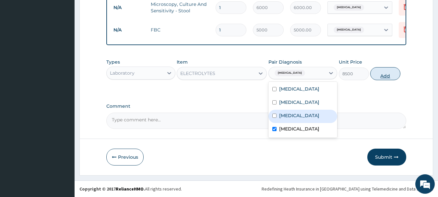
click at [390, 74] on button "Add" at bounding box center [385, 73] width 30 height 13
type input "0"
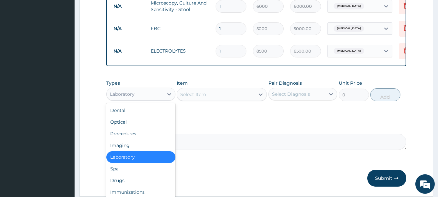
click at [149, 95] on div "Laboratory" at bounding box center [135, 94] width 57 height 10
click at [139, 136] on div "Procedures" at bounding box center [140, 134] width 69 height 12
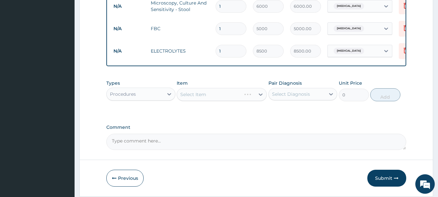
click at [218, 95] on div "Select Item" at bounding box center [222, 94] width 90 height 13
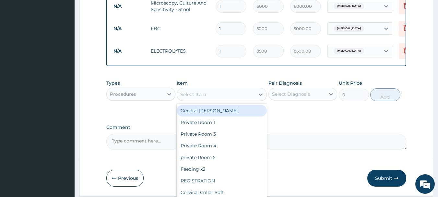
click at [218, 95] on div "Select Item" at bounding box center [216, 94] width 78 height 10
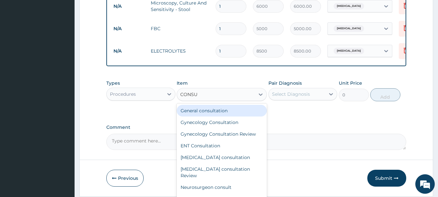
type input "CONSUL"
click at [217, 111] on div "General consultation" at bounding box center [222, 111] width 90 height 12
type input "4000"
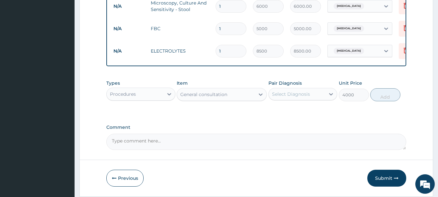
click at [312, 94] on div "Select Diagnosis" at bounding box center [297, 94] width 57 height 10
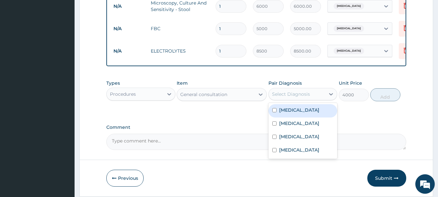
click at [294, 113] on label "[MEDICAL_DATA]" at bounding box center [299, 110] width 40 height 6
checkbox input "true"
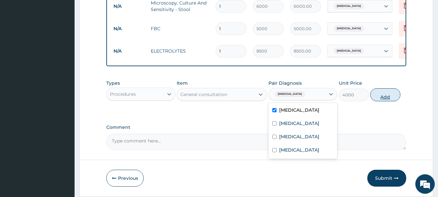
click at [386, 97] on button "Add" at bounding box center [385, 94] width 30 height 13
type input "0"
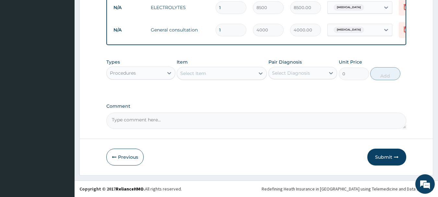
scroll to position [309, 0]
click at [377, 157] on button "Submit" at bounding box center [386, 156] width 39 height 17
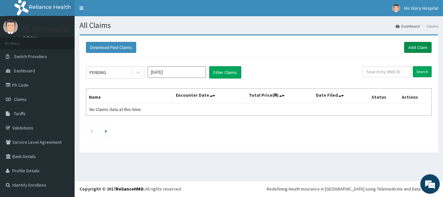
click at [409, 49] on link "Add Claim" at bounding box center [418, 47] width 28 height 11
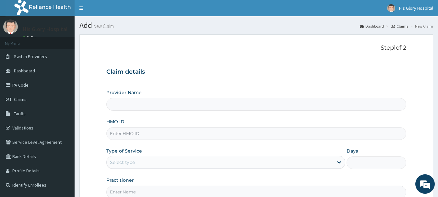
type input "His Glory Hospital"
click at [157, 135] on input "HMO ID" at bounding box center [256, 133] width 300 height 13
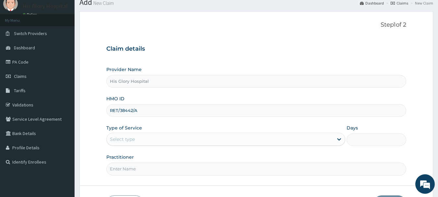
scroll to position [70, 0]
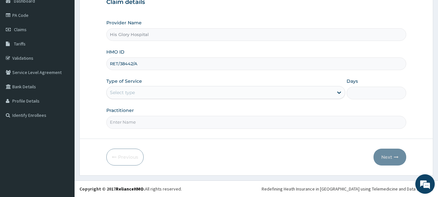
type input "RET/38442/A"
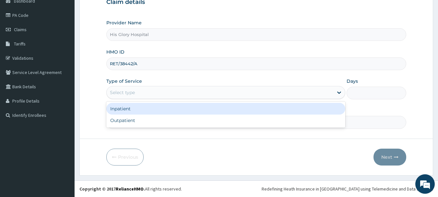
click at [170, 88] on div "Select type" at bounding box center [220, 92] width 227 height 10
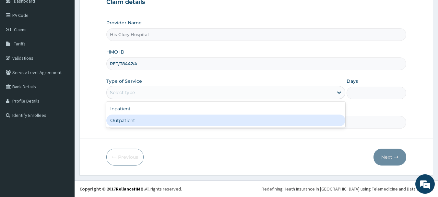
click at [164, 117] on div "Outpatient" at bounding box center [225, 120] width 239 height 12
type input "1"
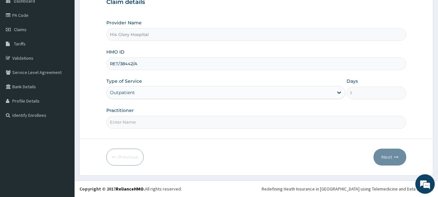
click at [164, 119] on input "Practitioner" at bounding box center [256, 122] width 300 height 13
type input "NWANKWO TOOCHUKWU"
click at [392, 156] on button "Next" at bounding box center [389, 156] width 33 height 17
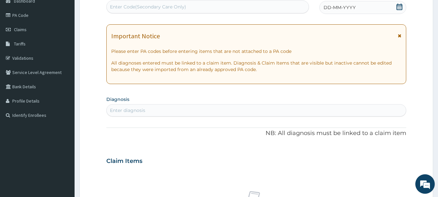
click at [399, 35] on icon at bounding box center [400, 35] width 4 height 5
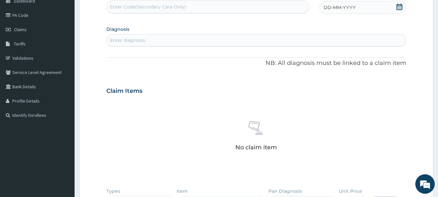
click at [363, 6] on div "DD-MM-YYYY" at bounding box center [362, 7] width 87 height 13
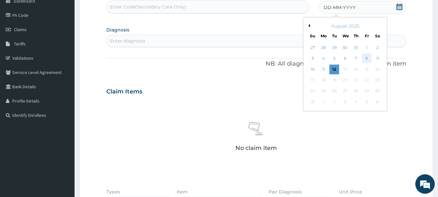
click at [369, 61] on div "8" at bounding box center [367, 59] width 10 height 10
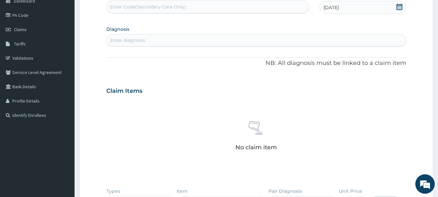
click at [167, 45] on div "Enter diagnosis" at bounding box center [256, 40] width 299 height 10
type input "MALARIA"
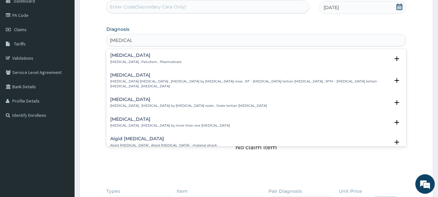
click at [127, 60] on p "Malaria , Paludism , Plasmodiosis" at bounding box center [145, 62] width 71 height 5
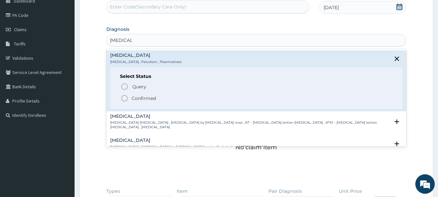
click at [125, 99] on icon "status option filled" at bounding box center [125, 98] width 8 height 8
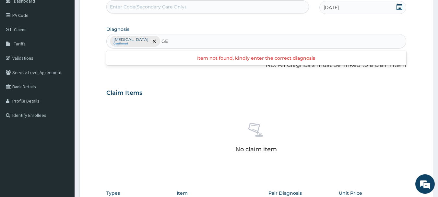
type input "G"
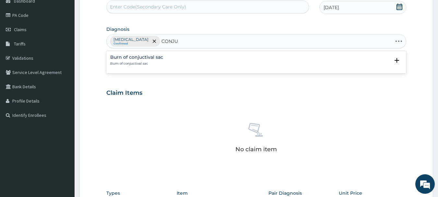
type input "CONJ"
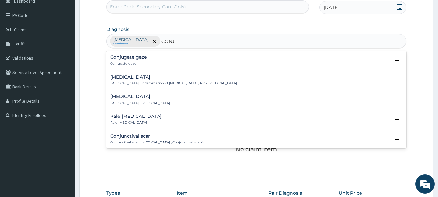
click at [131, 77] on h4 "Conjunctivitis" at bounding box center [173, 77] width 127 height 5
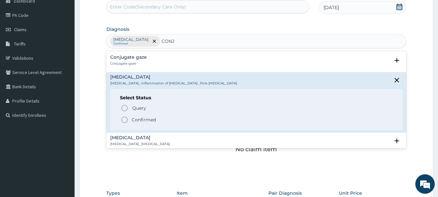
click at [125, 119] on icon "status option filled" at bounding box center [125, 120] width 8 height 8
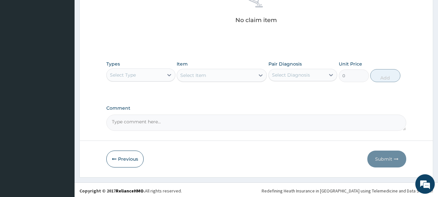
scroll to position [201, 0]
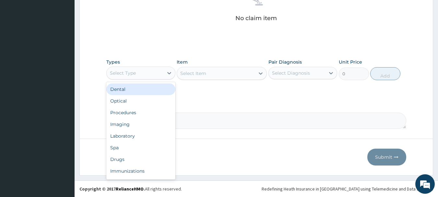
click at [140, 68] on div "Select Type" at bounding box center [135, 73] width 57 height 10
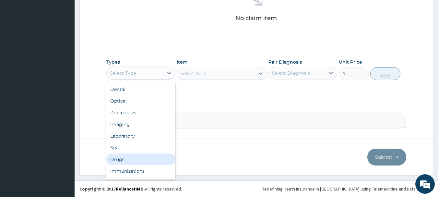
click at [123, 153] on div "Dental Optical Procedures Imaging Laboratory Spa Drugs Immunizations Others Gym" at bounding box center [140, 130] width 69 height 97
click at [128, 159] on div "Drugs" at bounding box center [140, 159] width 69 height 12
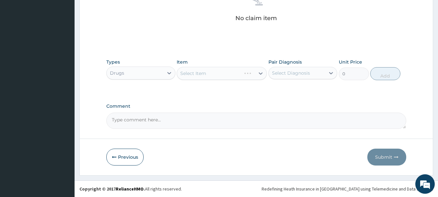
click at [228, 76] on div "Select Item" at bounding box center [222, 73] width 90 height 13
click at [232, 74] on div "Select Item" at bounding box center [222, 73] width 90 height 13
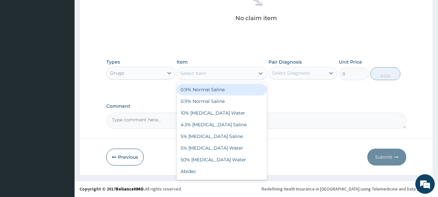
click at [232, 74] on div "Select Item" at bounding box center [216, 73] width 78 height 10
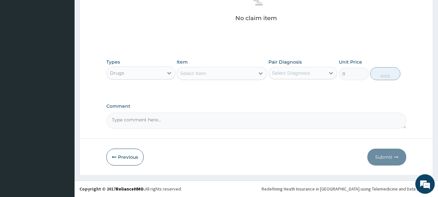
click at [232, 74] on div "Select Item" at bounding box center [216, 73] width 78 height 10
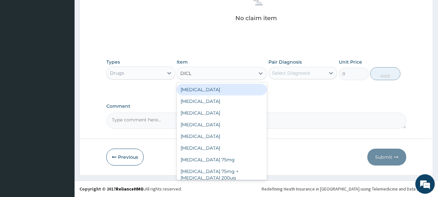
type input "DICLO"
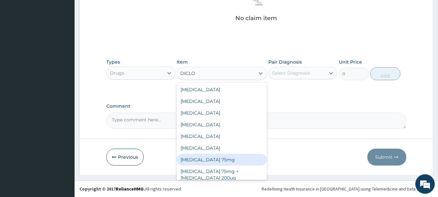
click at [204, 161] on div "Diclofenac 75mg" at bounding box center [222, 160] width 90 height 12
type input "500"
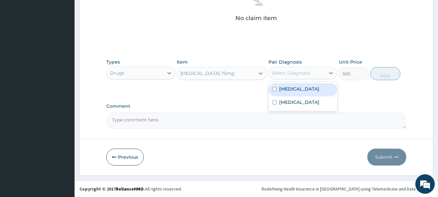
click at [312, 75] on div "Select Diagnosis" at bounding box center [297, 73] width 57 height 10
click at [309, 89] on div "Malaria" at bounding box center [302, 89] width 69 height 13
checkbox input "true"
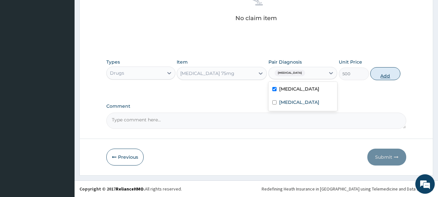
click at [383, 71] on button "Add" at bounding box center [385, 73] width 30 height 13
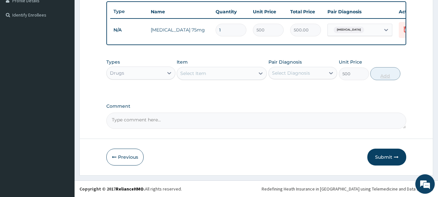
type input "0"
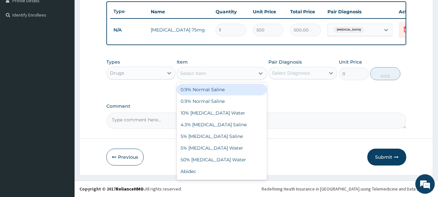
click at [204, 76] on div "Select Item" at bounding box center [193, 73] width 26 height 6
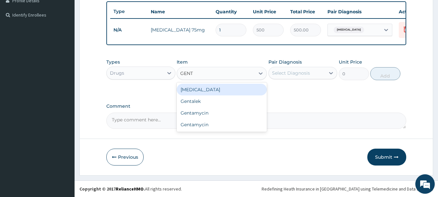
type input "GENTA"
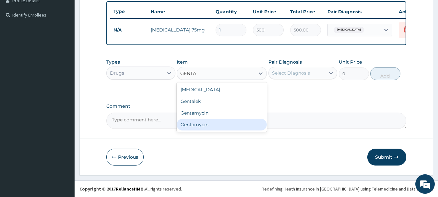
click at [208, 127] on div "Gentamycin" at bounding box center [222, 125] width 90 height 12
type input "1100"
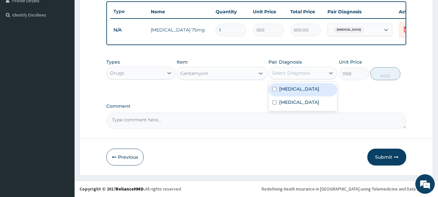
click at [297, 76] on div "Select Diagnosis" at bounding box center [291, 73] width 38 height 6
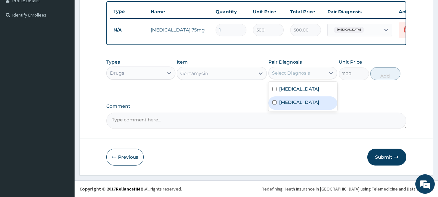
click at [291, 101] on label "Conjunctivitis" at bounding box center [299, 102] width 40 height 6
checkbox input "true"
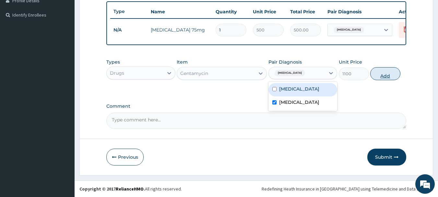
click at [378, 75] on button "Add" at bounding box center [385, 73] width 30 height 13
type input "0"
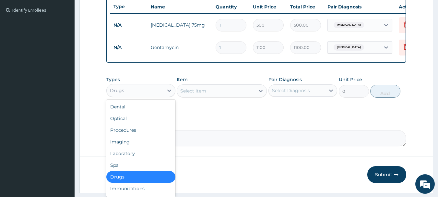
click at [145, 96] on div "Drugs" at bounding box center [135, 90] width 57 height 10
click at [134, 136] on div "Procedures" at bounding box center [140, 130] width 69 height 12
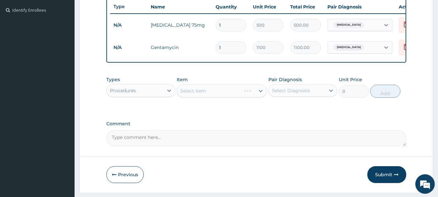
click at [202, 97] on div "Select Item" at bounding box center [222, 90] width 90 height 13
click at [205, 97] on div "Select Item" at bounding box center [222, 90] width 90 height 13
click at [226, 95] on div "Select Item" at bounding box center [222, 90] width 90 height 13
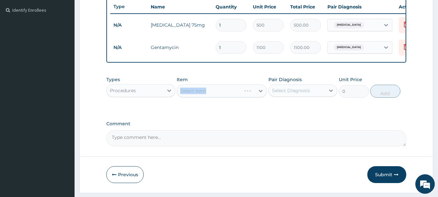
click at [226, 95] on div "Select Item" at bounding box center [222, 90] width 90 height 13
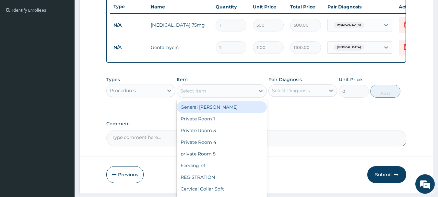
drag, startPoint x: 230, startPoint y: 98, endPoint x: 230, endPoint y: 103, distance: 4.9
click at [230, 96] on div "Select Item" at bounding box center [216, 91] width 78 height 10
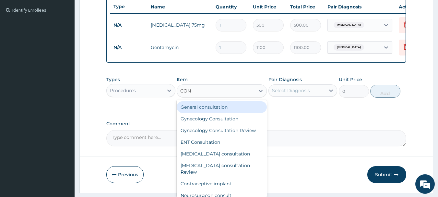
type input "CONS"
click at [228, 110] on div "General consultation" at bounding box center [222, 107] width 90 height 12
type input "4000"
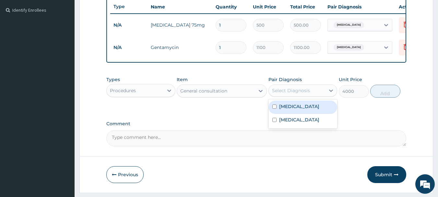
click at [298, 94] on div "Select Diagnosis" at bounding box center [291, 90] width 38 height 6
click at [304, 112] on div "Malaria" at bounding box center [302, 106] width 69 height 13
checkbox input "true"
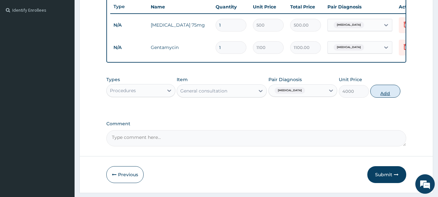
click at [389, 95] on button "Add" at bounding box center [385, 91] width 30 height 13
type input "0"
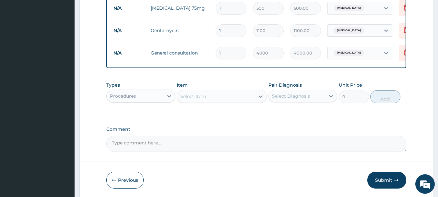
scroll to position [207, 0]
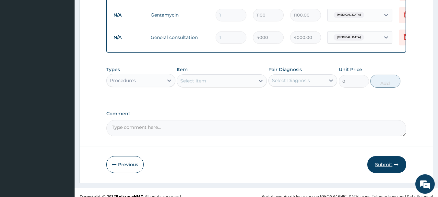
click at [378, 170] on button "Submit" at bounding box center [386, 164] width 39 height 17
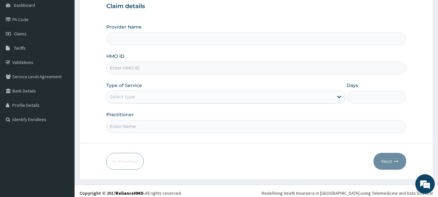
scroll to position [70, 0]
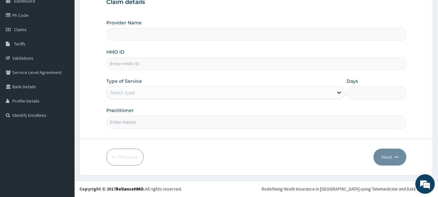
click at [198, 65] on input "HMO ID" at bounding box center [256, 63] width 300 height 13
type input "His Glory Hospital"
type input "RET/38442/A"
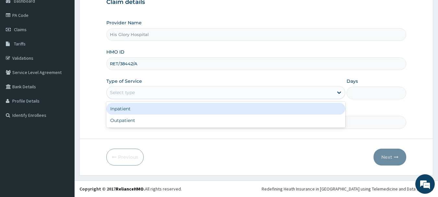
click at [186, 92] on div "Select type" at bounding box center [220, 92] width 227 height 10
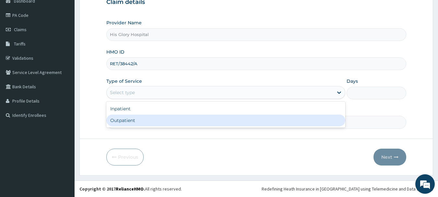
click at [181, 119] on div "Outpatient" at bounding box center [225, 120] width 239 height 12
type input "1"
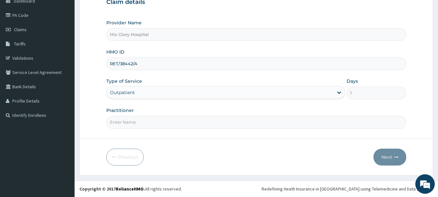
click at [180, 120] on input "Practitioner" at bounding box center [256, 122] width 300 height 13
type input "NNAMANI KINGSLEY"
click at [382, 155] on button "Next" at bounding box center [389, 156] width 33 height 17
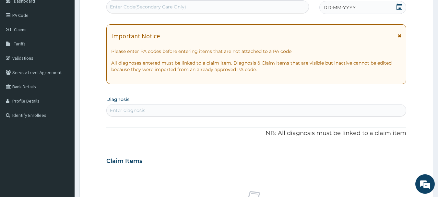
click at [399, 37] on icon at bounding box center [400, 35] width 4 height 5
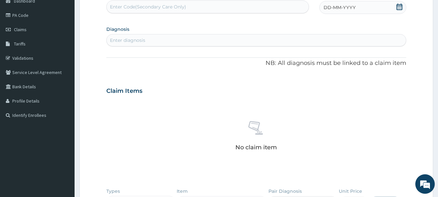
click at [386, 10] on div "DD-MM-YYYY" at bounding box center [362, 7] width 87 height 13
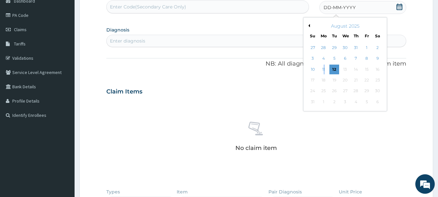
click at [324, 72] on div "11" at bounding box center [324, 69] width 10 height 10
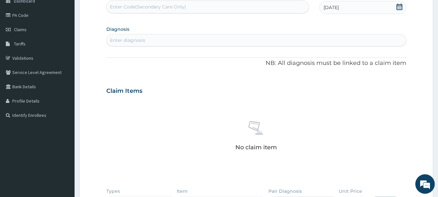
click at [147, 44] on div "Enter diagnosis" at bounding box center [256, 40] width 299 height 10
type input "MALARIA"
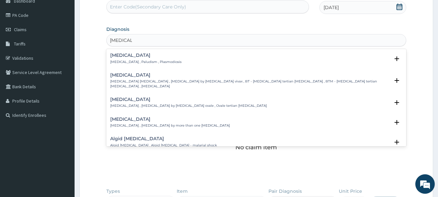
click at [116, 58] on div "Malaria Malaria , Paludism , Plasmodiosis" at bounding box center [145, 58] width 71 height 11
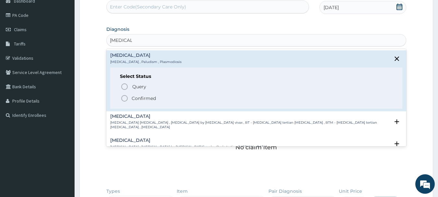
click at [123, 96] on circle "status option filled" at bounding box center [125, 98] width 6 height 6
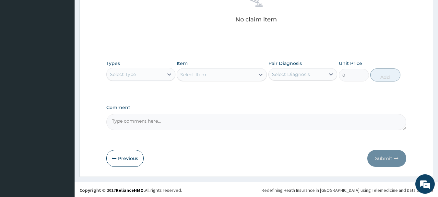
scroll to position [201, 0]
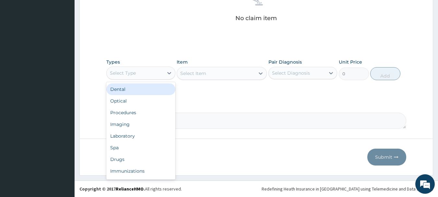
click at [141, 77] on div "Select Type" at bounding box center [135, 73] width 57 height 10
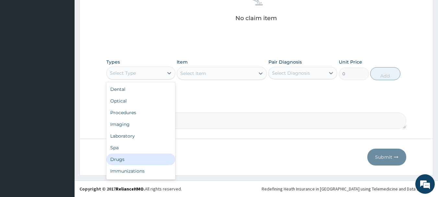
click at [132, 157] on div "Drugs" at bounding box center [140, 159] width 69 height 12
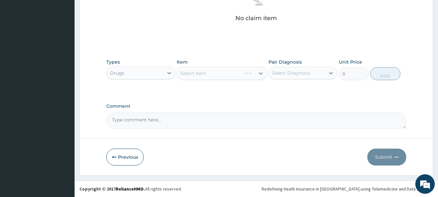
click at [228, 76] on div "Select Item" at bounding box center [222, 73] width 90 height 13
click at [228, 76] on div "Select Item" at bounding box center [216, 73] width 78 height 10
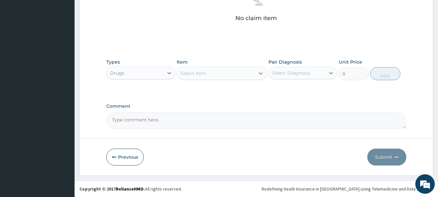
click at [233, 72] on div "Select Item" at bounding box center [216, 73] width 78 height 10
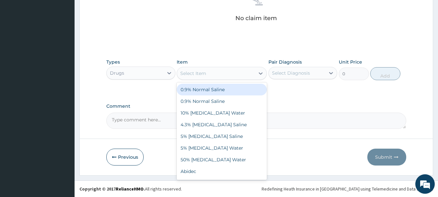
click at [233, 72] on div "Select Item" at bounding box center [216, 73] width 78 height 10
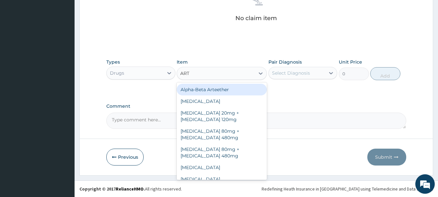
type input "ARTE"
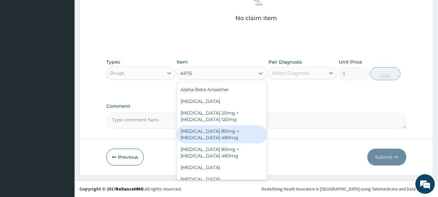
click at [228, 133] on div "Artemether 80mg + Lumefantrine 480mg" at bounding box center [222, 134] width 90 height 18
type input "500"
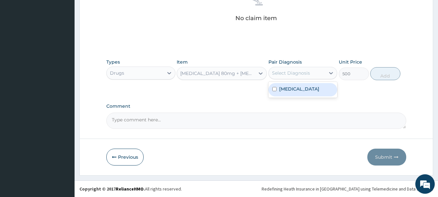
click at [288, 71] on div "Select Diagnosis" at bounding box center [291, 73] width 38 height 6
click at [291, 92] on label "Malaria" at bounding box center [299, 89] width 40 height 6
checkbox input "true"
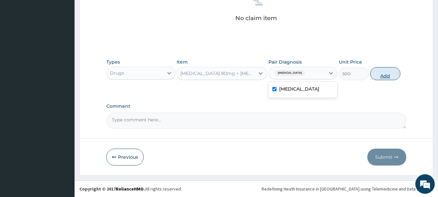
click at [387, 71] on button "Add" at bounding box center [385, 73] width 30 height 13
type input "0"
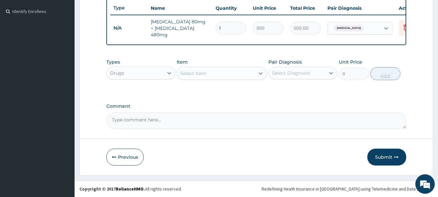
scroll to position [175, 0]
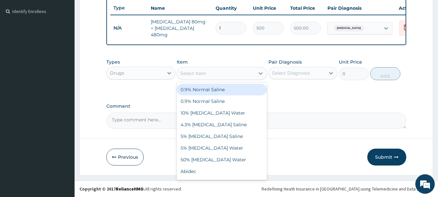
click at [209, 76] on div "Select Item" at bounding box center [216, 73] width 78 height 10
type input "ALP"
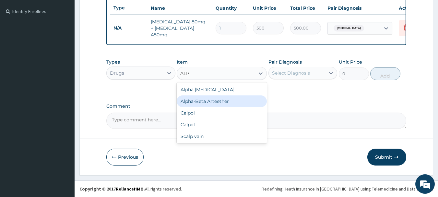
click at [213, 103] on div "Alpha-Beta Arteether" at bounding box center [222, 101] width 90 height 12
type input "1900"
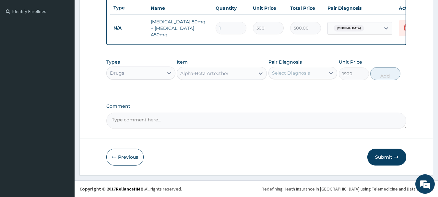
click at [283, 75] on div "Select Diagnosis" at bounding box center [291, 73] width 38 height 6
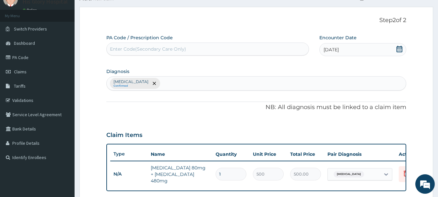
scroll to position [13, 0]
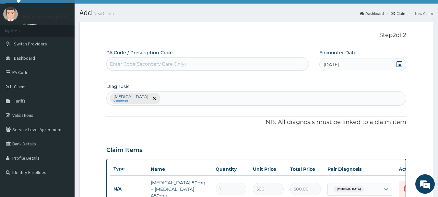
click at [146, 102] on div "Malaria Confirmed" at bounding box center [256, 98] width 299 height 14
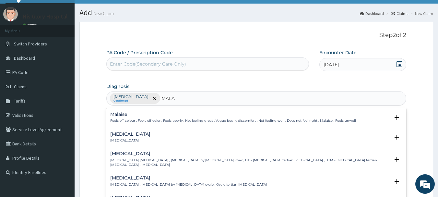
type input "MALAR"
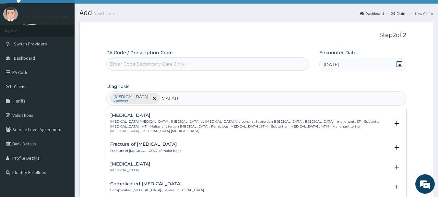
scroll to position [292, 0]
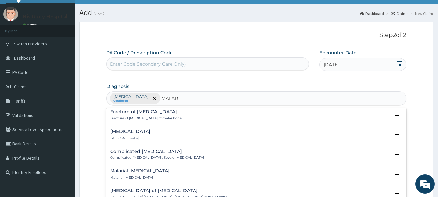
click at [148, 149] on div "Complicated malaria Complicated malaria , Severe malaria" at bounding box center [157, 154] width 94 height 11
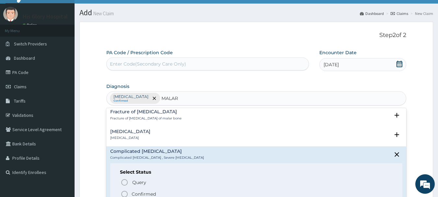
click at [138, 191] on p "Confirmed" at bounding box center [144, 194] width 24 height 6
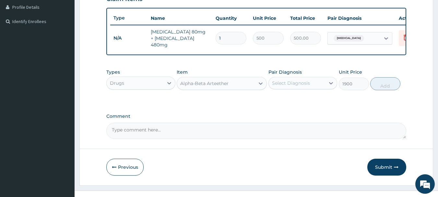
scroll to position [175, 0]
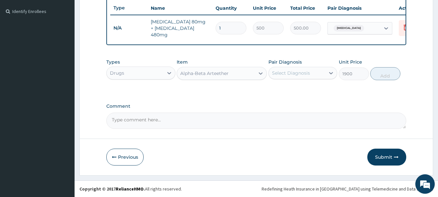
click at [287, 71] on div "Select Diagnosis" at bounding box center [291, 73] width 38 height 6
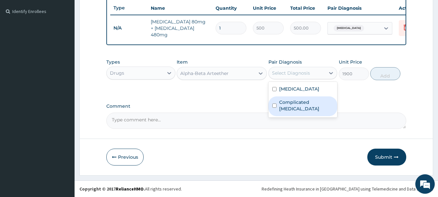
click at [295, 100] on label "Complicated malaria" at bounding box center [306, 105] width 54 height 13
checkbox input "true"
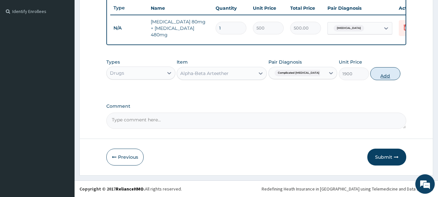
click at [394, 73] on button "Add" at bounding box center [385, 73] width 30 height 13
type input "0"
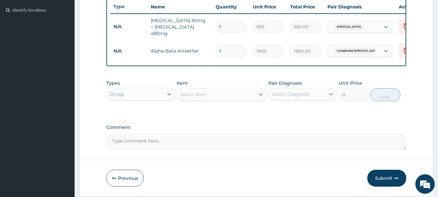
click at [210, 97] on div "Select Item" at bounding box center [216, 94] width 78 height 10
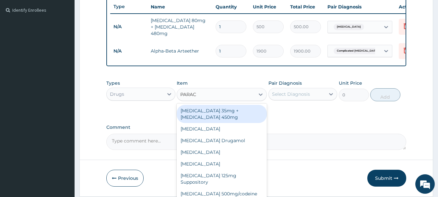
type input "PARACE"
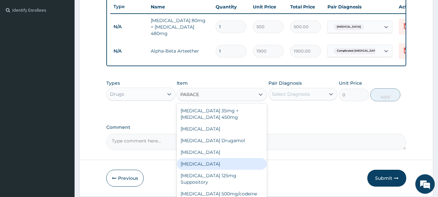
click at [203, 169] on div "Paracetamol" at bounding box center [222, 164] width 90 height 12
type input "30"
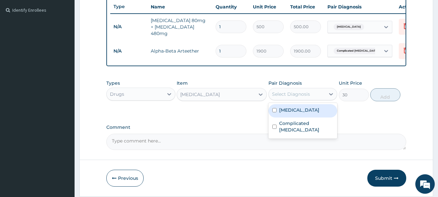
click at [298, 97] on div "Select Diagnosis" at bounding box center [291, 94] width 38 height 6
click at [300, 107] on div "Malaria" at bounding box center [302, 110] width 69 height 13
checkbox input "true"
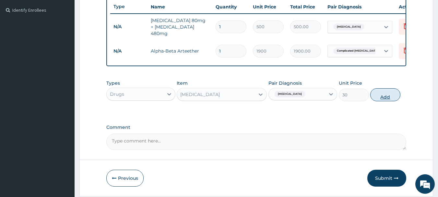
click at [393, 92] on button "Add" at bounding box center [385, 94] width 30 height 13
type input "0"
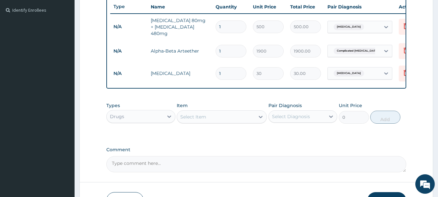
click at [238, 21] on input "1" at bounding box center [231, 26] width 31 height 13
type input "0.00"
type input "6"
type input "3000.00"
type input "6"
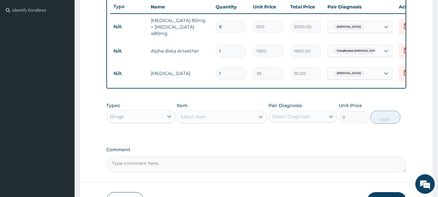
click at [240, 47] on input "1" at bounding box center [231, 51] width 31 height 13
type input "0.00"
type input "3"
type input "5700.00"
type input "3"
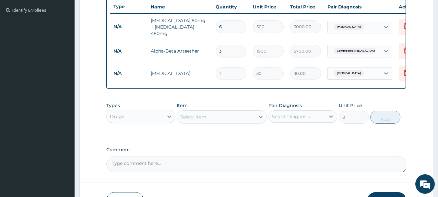
click at [235, 67] on input "1" at bounding box center [231, 73] width 31 height 13
type input "18"
type input "540.00"
type input "18"
click at [132, 120] on div "Drugs" at bounding box center [135, 116] width 57 height 10
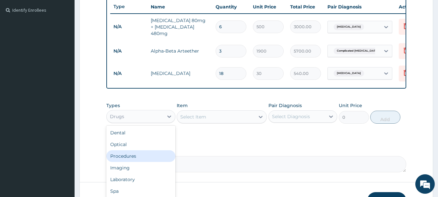
click at [130, 160] on div "Procedures" at bounding box center [140, 156] width 69 height 12
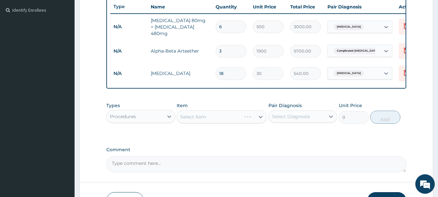
click at [200, 119] on div "Select Item" at bounding box center [222, 116] width 90 height 13
click at [208, 123] on div "Select Item" at bounding box center [222, 116] width 90 height 13
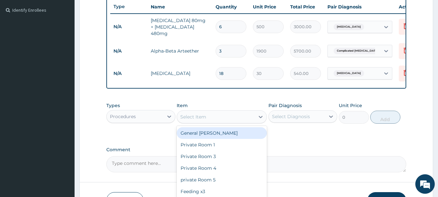
click at [216, 122] on div "Select Item" at bounding box center [216, 116] width 78 height 10
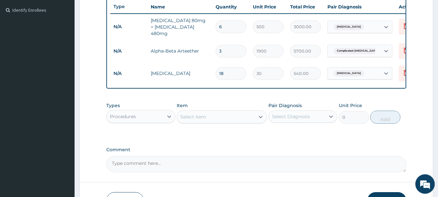
click at [216, 122] on div "Select Item" at bounding box center [216, 116] width 78 height 10
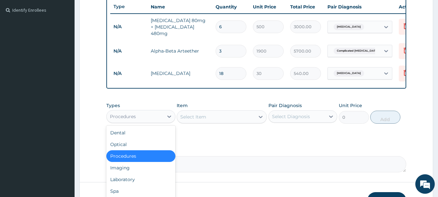
click at [155, 123] on div "Procedures" at bounding box center [140, 116] width 69 height 13
click at [140, 183] on div "Laboratory" at bounding box center [140, 179] width 69 height 12
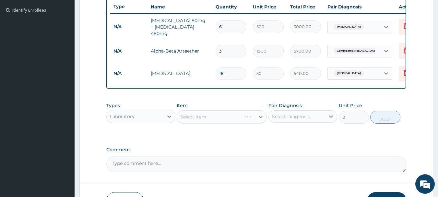
click at [202, 122] on div "Select Item" at bounding box center [222, 116] width 90 height 13
click at [216, 120] on div "Select Item" at bounding box center [222, 116] width 90 height 13
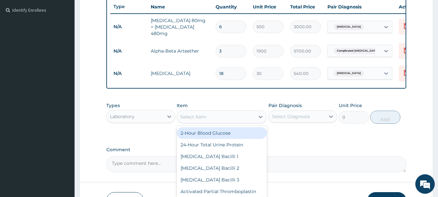
click at [216, 120] on div "Select Item" at bounding box center [216, 116] width 78 height 10
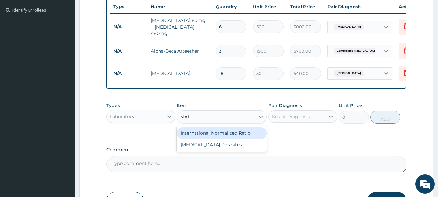
type input "MALA"
click at [221, 136] on div "Malaria Parasites" at bounding box center [222, 133] width 90 height 12
type input "1500"
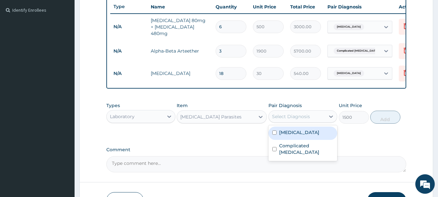
click at [301, 121] on div "Select Diagnosis" at bounding box center [297, 116] width 57 height 10
click at [301, 134] on div "Malaria" at bounding box center [302, 132] width 69 height 13
checkbox input "true"
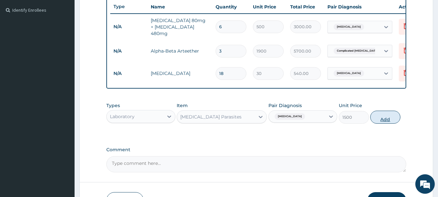
click at [392, 120] on button "Add" at bounding box center [385, 117] width 30 height 13
type input "0"
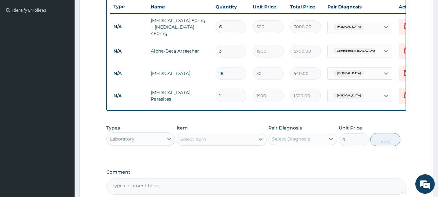
click at [237, 143] on div "Select Item" at bounding box center [216, 139] width 78 height 10
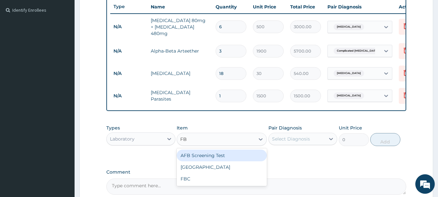
type input "FBC"
click at [240, 157] on div "FBC" at bounding box center [222, 155] width 90 height 12
type input "5000"
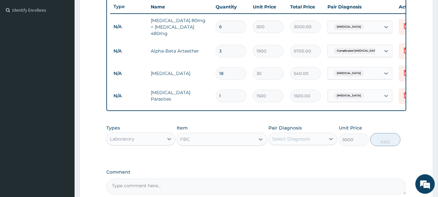
click at [293, 139] on div "Select Diagnosis" at bounding box center [291, 138] width 38 height 6
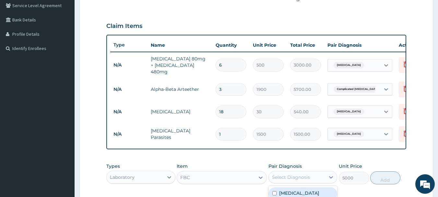
scroll to position [77, 0]
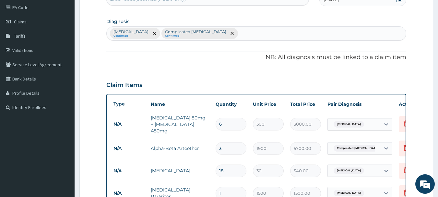
click at [203, 30] on div "Malaria Confirmed Complicated malaria Confirmed" at bounding box center [256, 34] width 299 height 14
type input "SEPS"
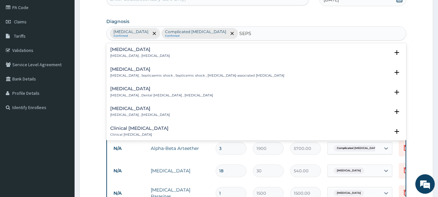
click at [125, 47] on h4 "Sepsis" at bounding box center [140, 49] width 60 height 5
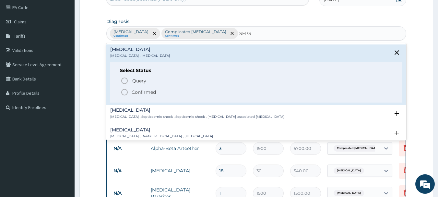
click at [126, 93] on icon "status option filled" at bounding box center [125, 92] width 8 height 8
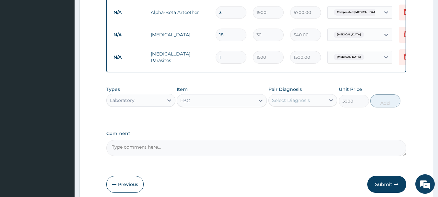
scroll to position [240, 0]
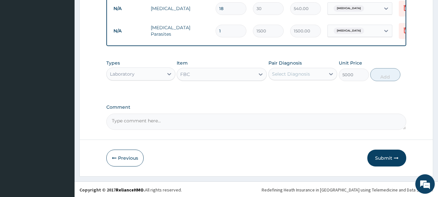
click at [273, 74] on div "Select Diagnosis" at bounding box center [291, 74] width 38 height 6
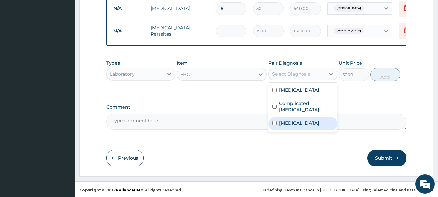
click at [283, 120] on label "Sepsis" at bounding box center [299, 123] width 40 height 6
checkbox input "true"
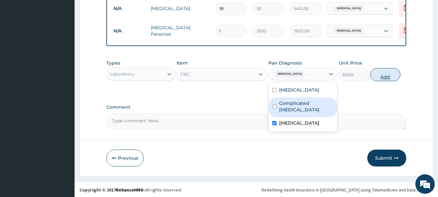
click at [383, 79] on button "Add" at bounding box center [385, 74] width 30 height 13
type input "0"
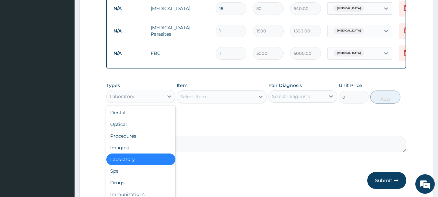
click at [140, 103] on div "Laboratory" at bounding box center [140, 96] width 69 height 13
click at [128, 137] on div "Procedures" at bounding box center [140, 136] width 69 height 12
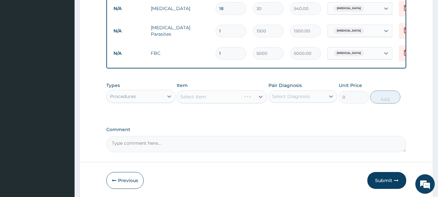
click at [213, 99] on div "Select Item" at bounding box center [222, 96] width 90 height 13
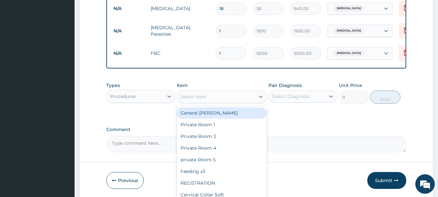
click at [213, 99] on div "Select Item" at bounding box center [216, 96] width 78 height 10
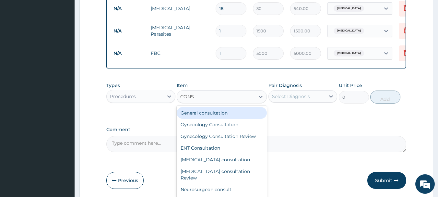
type input "CONSU"
click at [216, 111] on div "General consultation" at bounding box center [222, 113] width 90 height 12
type input "4000"
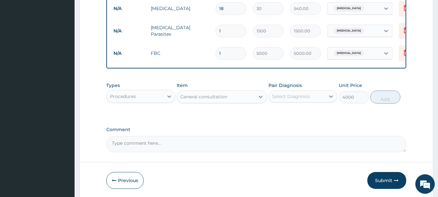
click at [283, 102] on div "Select Diagnosis" at bounding box center [302, 96] width 69 height 12
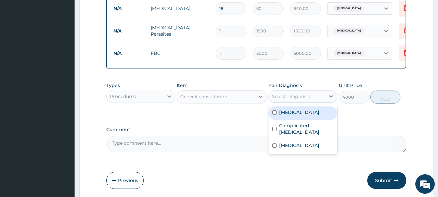
click at [284, 110] on label "Malaria" at bounding box center [299, 112] width 40 height 6
checkbox input "true"
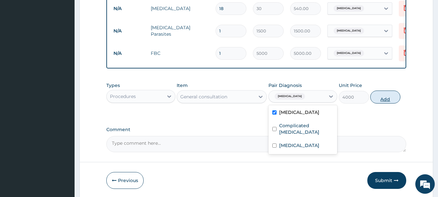
click at [380, 99] on button "Add" at bounding box center [385, 96] width 30 height 13
type input "0"
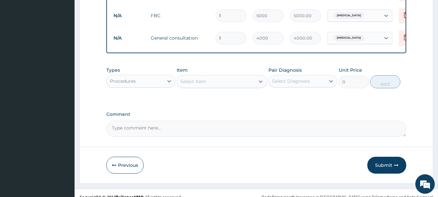
scroll to position [287, 0]
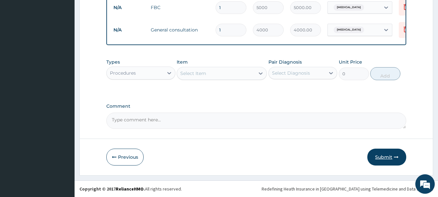
click at [384, 154] on button "Submit" at bounding box center [386, 156] width 39 height 17
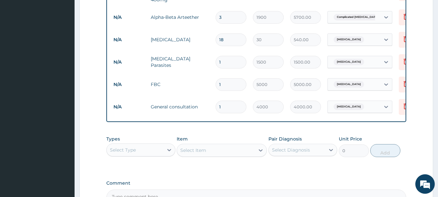
scroll to position [357, 0]
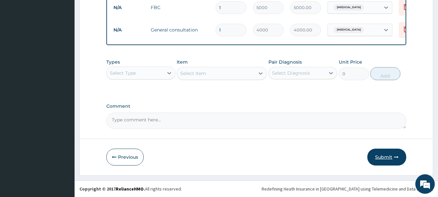
click at [377, 154] on button "Submit" at bounding box center [386, 156] width 39 height 17
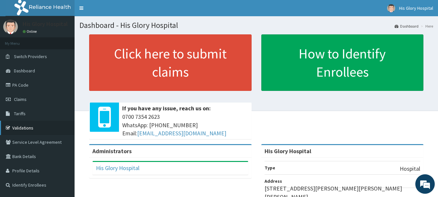
click at [25, 125] on link "Validations" at bounding box center [37, 128] width 75 height 14
